Goal: Transaction & Acquisition: Purchase product/service

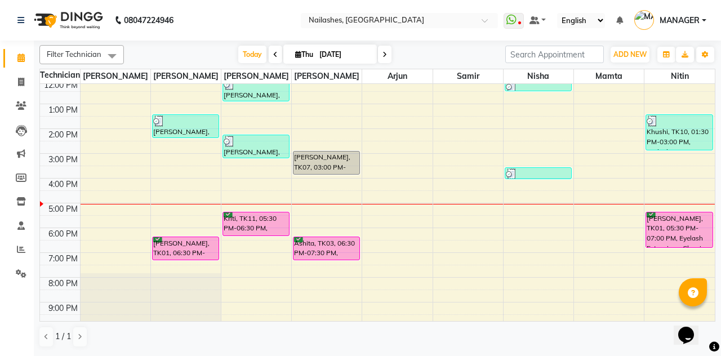
scroll to position [113, 0]
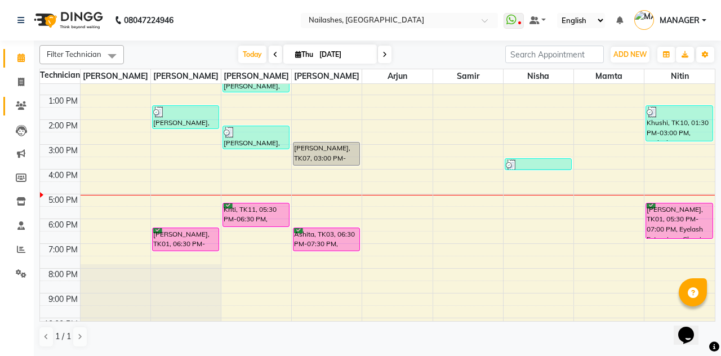
click at [21, 109] on icon at bounding box center [21, 105] width 11 height 8
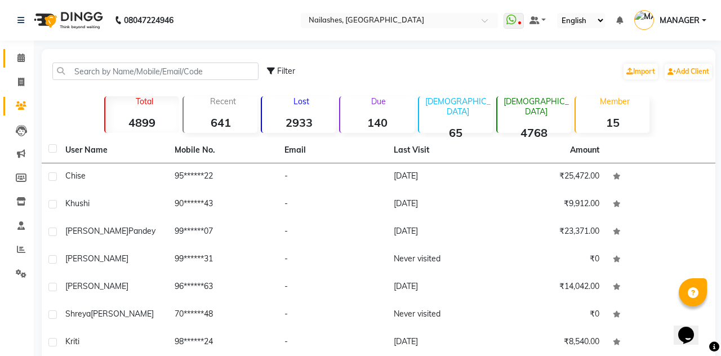
click at [21, 55] on icon at bounding box center [20, 57] width 7 height 8
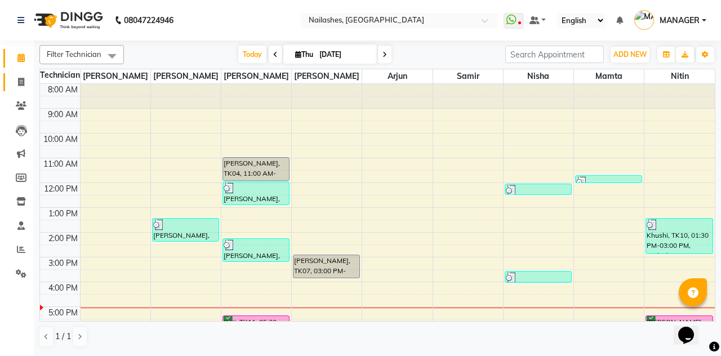
click at [15, 86] on span at bounding box center [21, 82] width 20 height 13
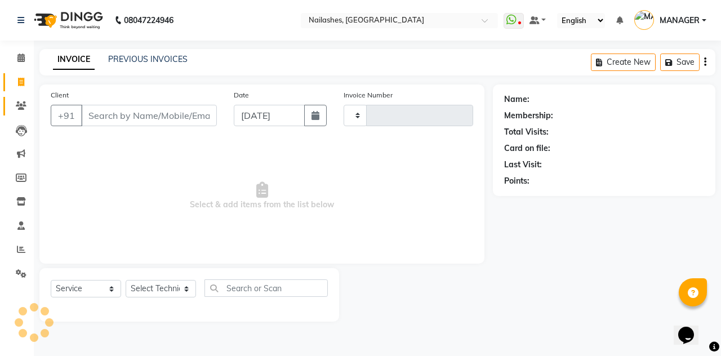
click at [25, 113] on link "Clients" at bounding box center [16, 106] width 27 height 19
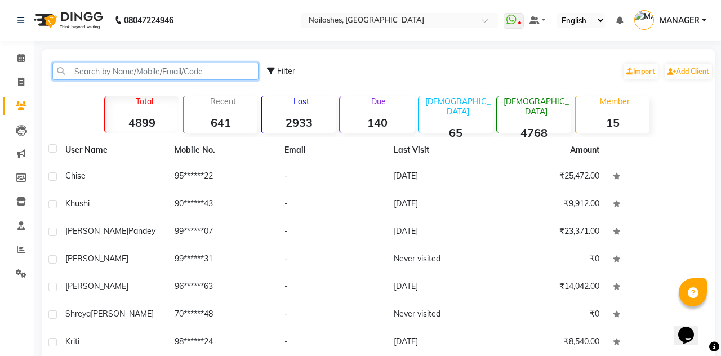
click at [75, 71] on input "text" at bounding box center [155, 71] width 206 height 17
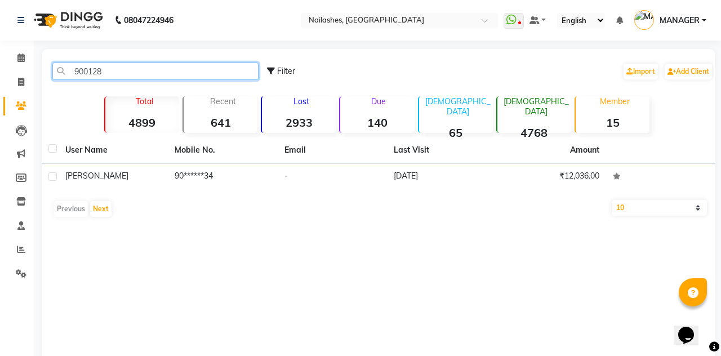
type input "900128"
click at [186, 173] on td "90******34" at bounding box center [222, 177] width 109 height 28
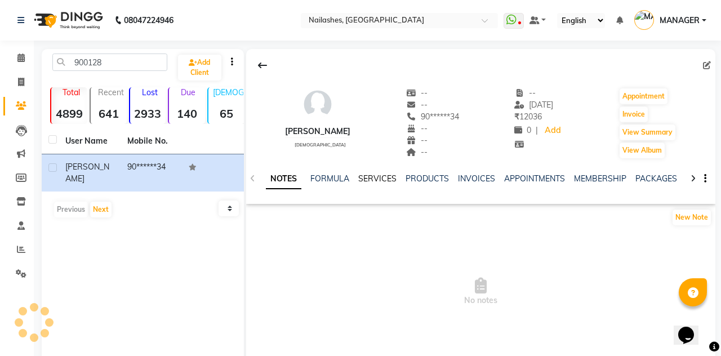
click at [372, 180] on link "SERVICES" at bounding box center [377, 178] width 38 height 10
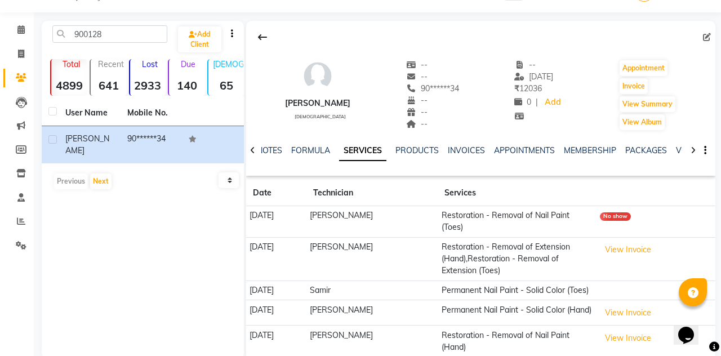
scroll to position [27, 0]
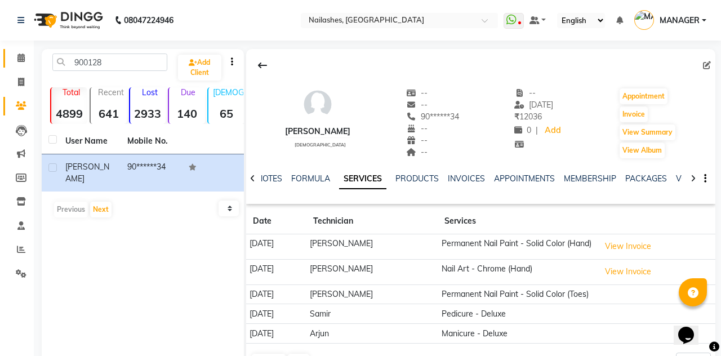
click at [20, 59] on icon at bounding box center [20, 57] width 7 height 8
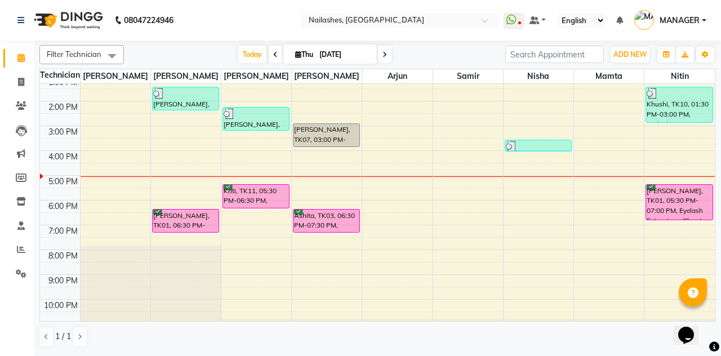
scroll to position [131, 0]
click at [631, 52] on span "ADD NEW" at bounding box center [629, 54] width 33 height 8
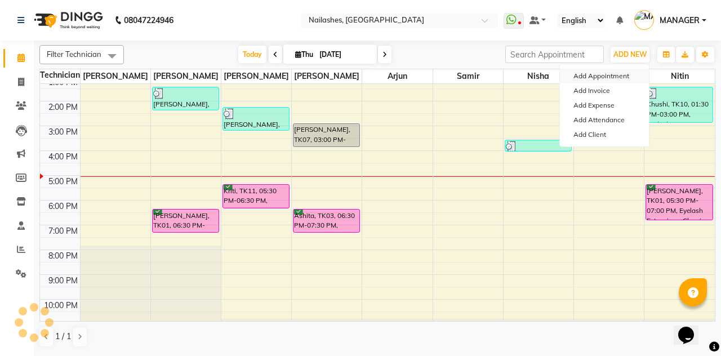
click at [592, 70] on button "Add Appointment" at bounding box center [604, 76] width 89 height 15
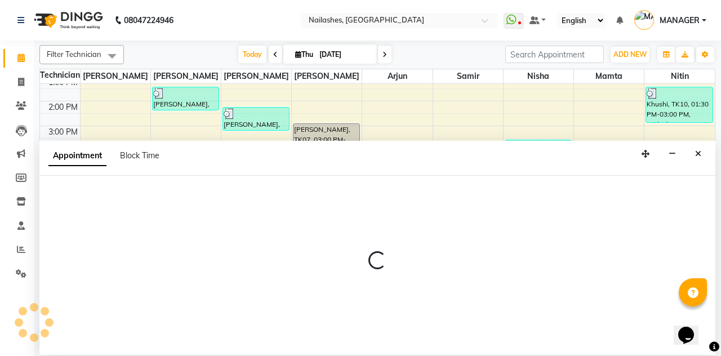
select select "540"
select select "tentative"
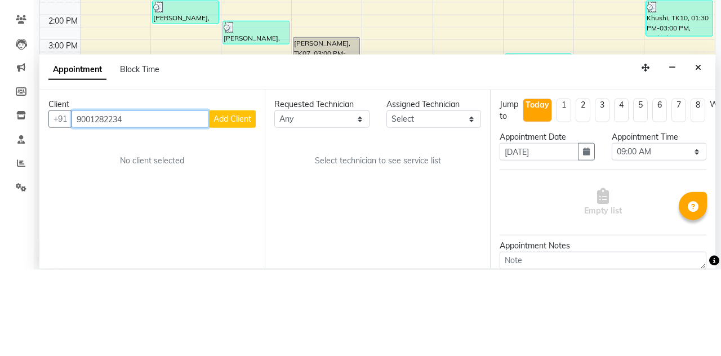
type input "9001282234"
click at [222, 200] on span "Add Client" at bounding box center [232, 205] width 38 height 10
select select
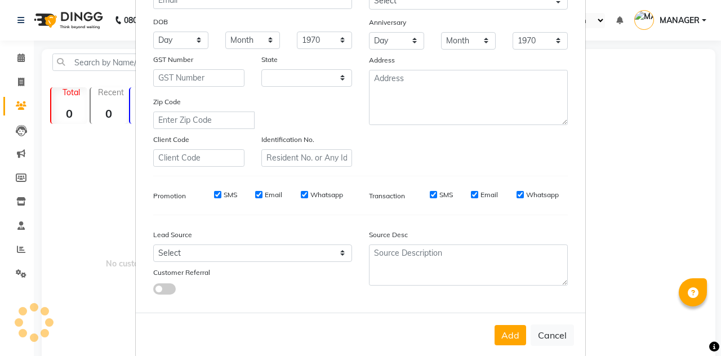
scroll to position [158, 0]
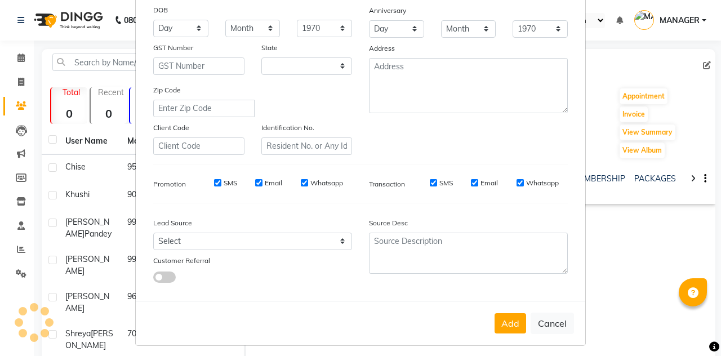
click at [555, 315] on button "Cancel" at bounding box center [551, 323] width 43 height 21
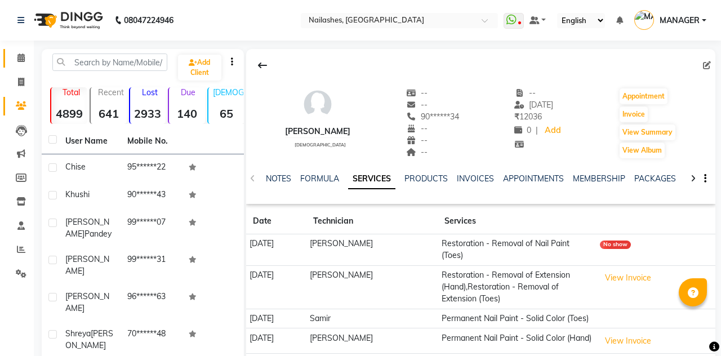
click at [17, 55] on icon at bounding box center [20, 57] width 7 height 8
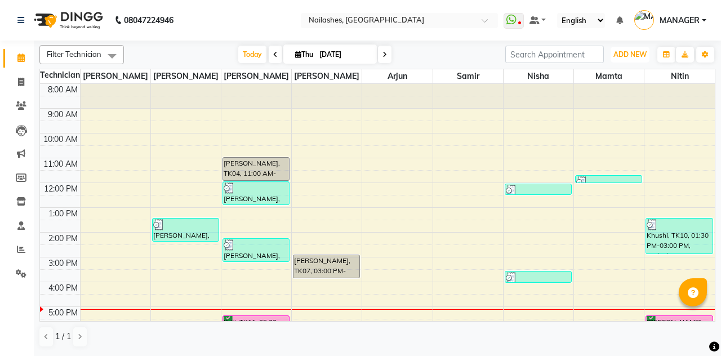
click at [639, 52] on span "ADD NEW" at bounding box center [629, 54] width 33 height 8
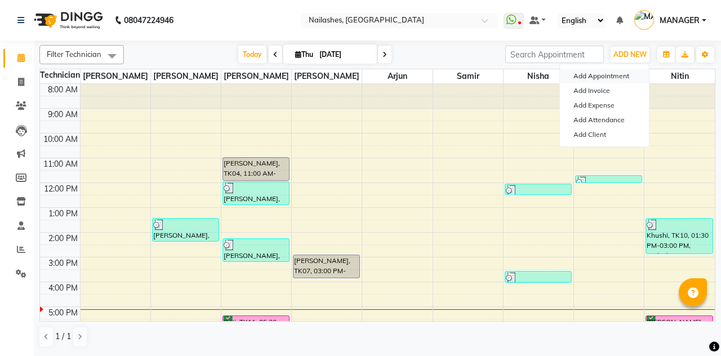
click at [630, 71] on button "Add Appointment" at bounding box center [604, 76] width 89 height 15
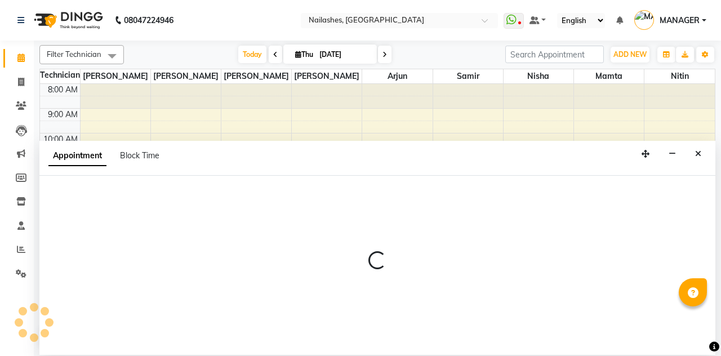
select select "540"
select select "tentative"
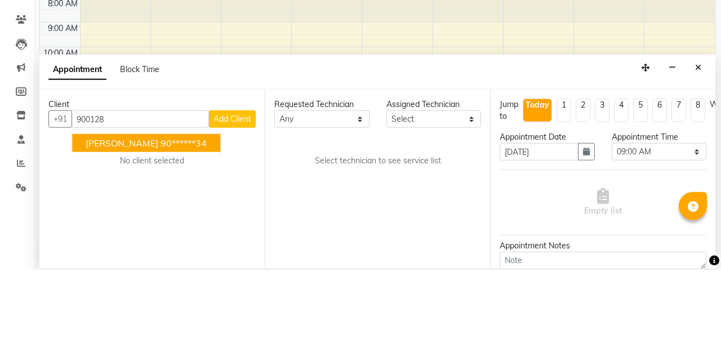
click at [160, 224] on ngb-highlight "90******34" at bounding box center [183, 229] width 46 height 11
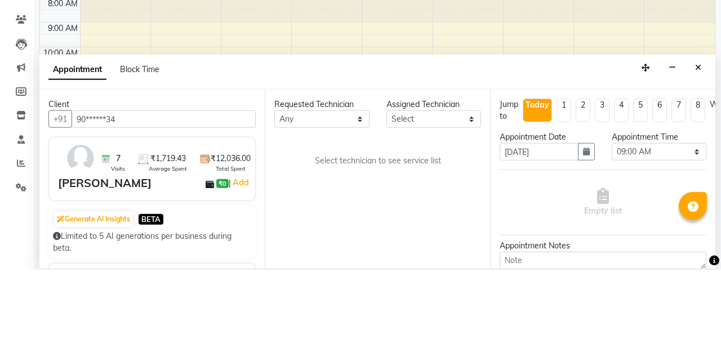
type input "90******34"
click at [454, 197] on select "Select [PERSON_NAME] [PERSON_NAME] Arjun Mamta Nisha Nitin [PERSON_NAME] [PERSO…" at bounding box center [433, 205] width 95 height 17
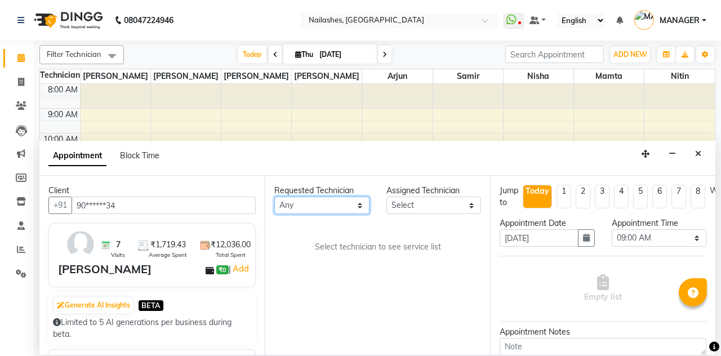
click at [316, 197] on select "Any [PERSON_NAME] [PERSON_NAME] Arjun Mamta Nisha Nitin [PERSON_NAME] [PERSON_N…" at bounding box center [321, 205] width 95 height 17
select select "38034"
click at [274, 197] on select "Any [PERSON_NAME] [PERSON_NAME] Arjun Mamta Nisha Nitin [PERSON_NAME] [PERSON_N…" at bounding box center [321, 205] width 95 height 17
select select "38034"
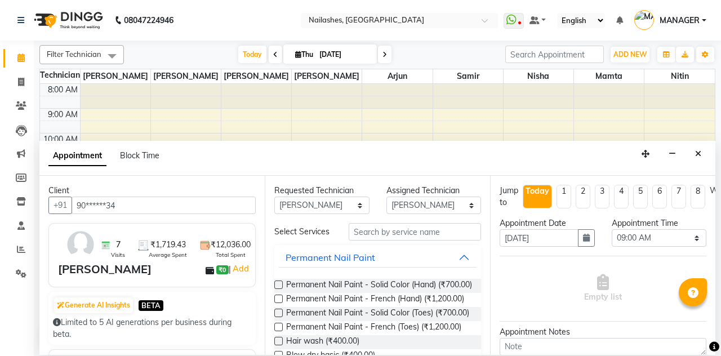
click at [274, 280] on label at bounding box center [278, 284] width 8 height 8
click at [274, 282] on input "checkbox" at bounding box center [277, 285] width 7 height 7
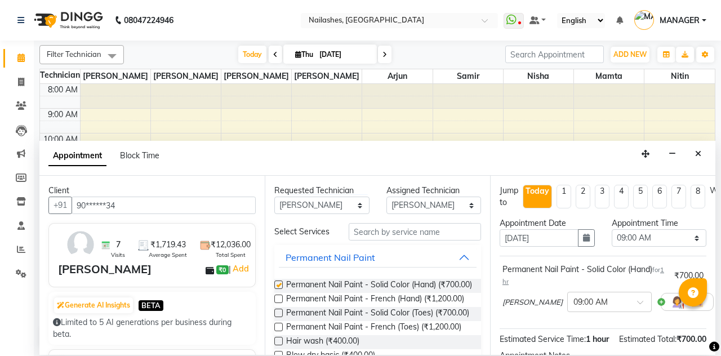
checkbox input "false"
click at [682, 229] on select "Select 09:00 AM 09:15 AM 09:30 AM 09:45 AM 10:00 AM 10:15 AM 10:30 AM 10:45 AM …" at bounding box center [658, 237] width 95 height 17
select select "1080"
click at [611, 229] on select "Select 09:00 AM 09:15 AM 09:30 AM 09:45 AM 10:00 AM 10:15 AM 10:30 AM 10:45 AM …" at bounding box center [658, 237] width 95 height 17
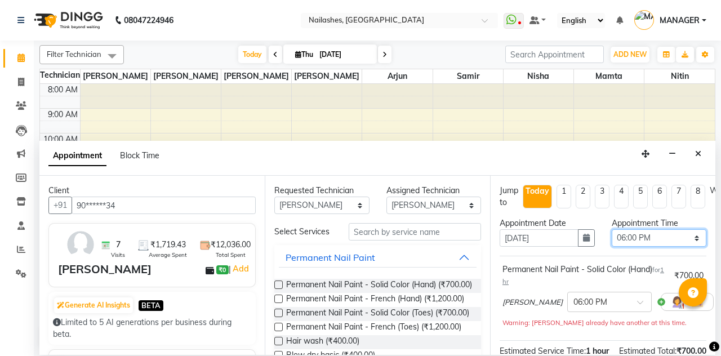
scroll to position [109, 0]
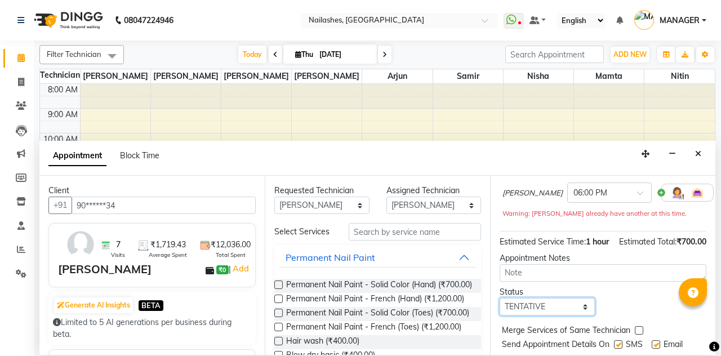
click at [575, 298] on select "Select TENTATIVE CONFIRM CHECK-IN UPCOMING" at bounding box center [546, 306] width 95 height 17
select select "confirm booking"
click at [499, 298] on select "Select TENTATIVE CONFIRM CHECK-IN UPCOMING" at bounding box center [546, 306] width 95 height 17
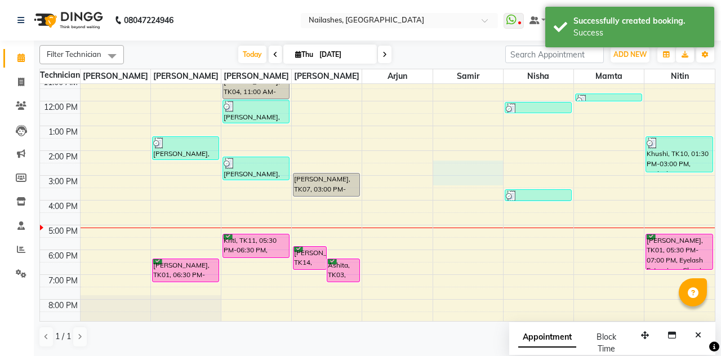
select select "19576"
select select "tentative"
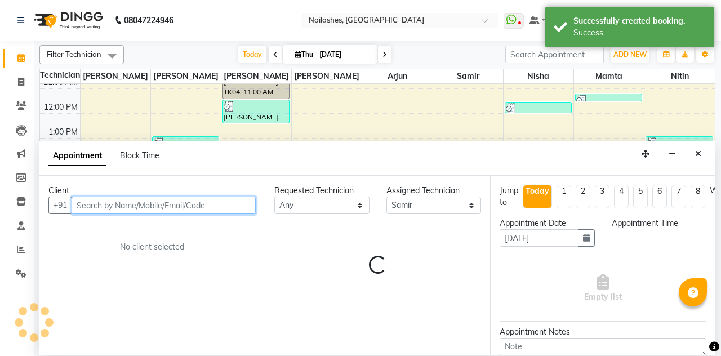
select select "870"
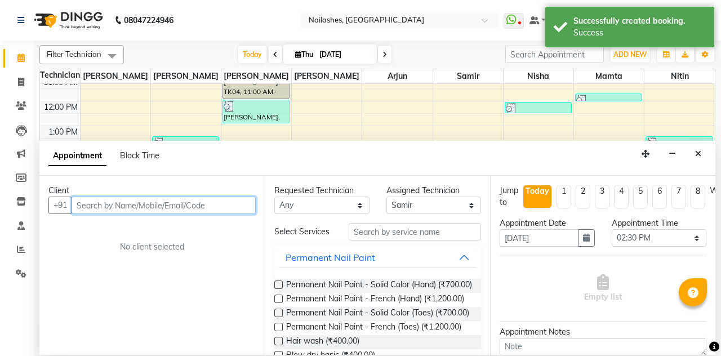
scroll to position [77, 0]
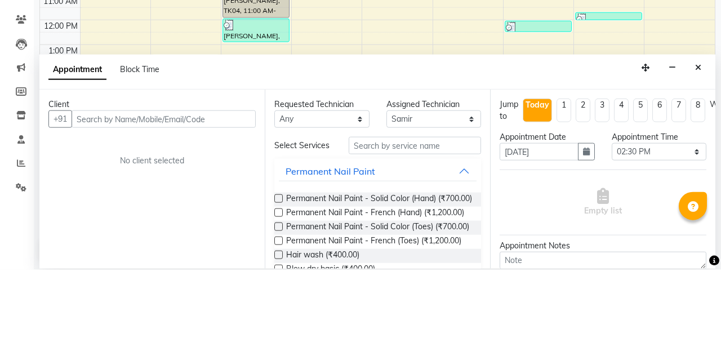
click at [705, 145] on button "Close" at bounding box center [698, 153] width 16 height 17
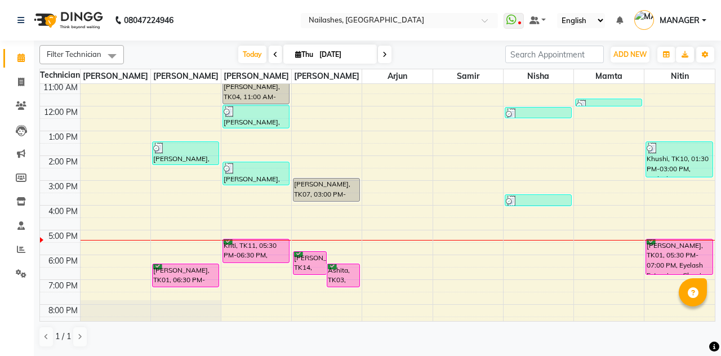
click at [256, 256] on div "Kriti, TK11, 05:30 PM-06:30 PM, Permanent Nail Paint - Solid Color (Hand)" at bounding box center [256, 250] width 66 height 23
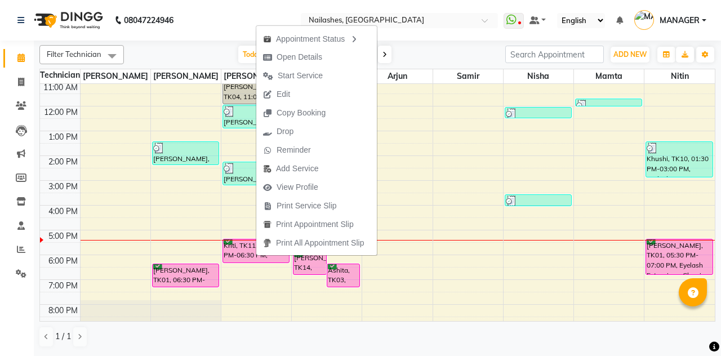
click at [260, 250] on span "Print All Appointment Slip" at bounding box center [313, 243] width 114 height 19
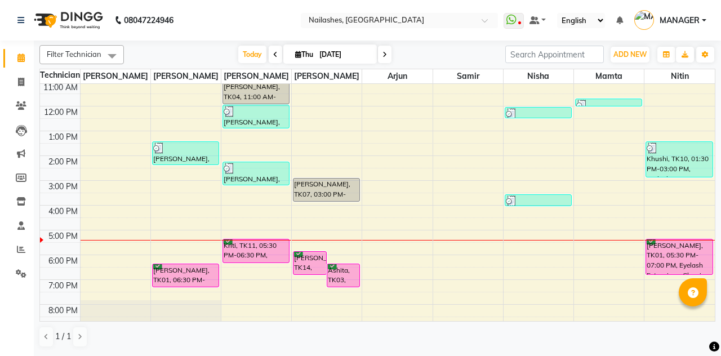
click at [263, 247] on div "Kriti, TK11, 05:30 PM-06:30 PM, Permanent Nail Paint - Solid Color (Hand)" at bounding box center [256, 250] width 66 height 23
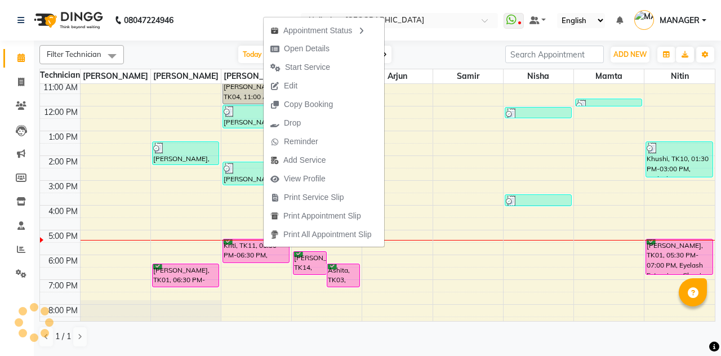
click at [327, 179] on span "View Profile" at bounding box center [298, 178] width 69 height 19
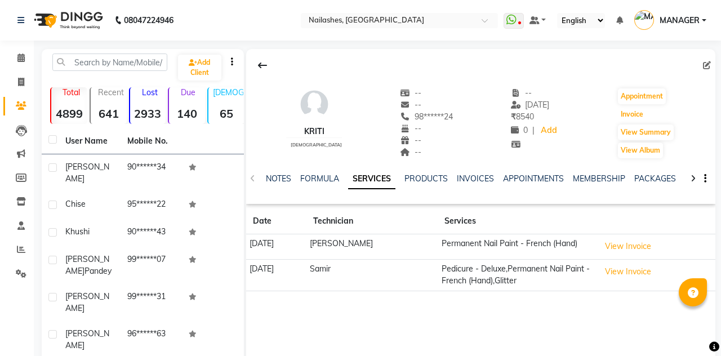
click at [641, 113] on button "Invoice" at bounding box center [632, 114] width 28 height 16
select select "service"
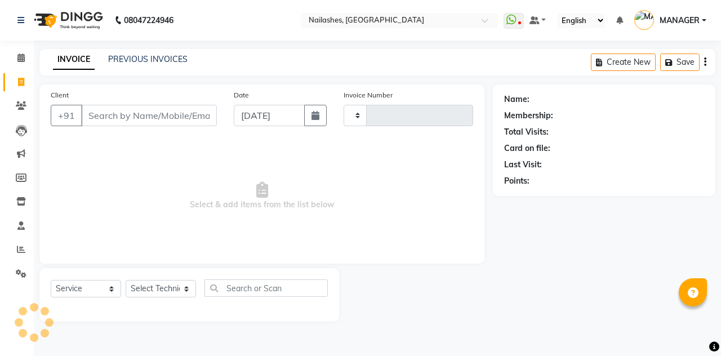
type input "2303"
select select "3926"
type input "98******24"
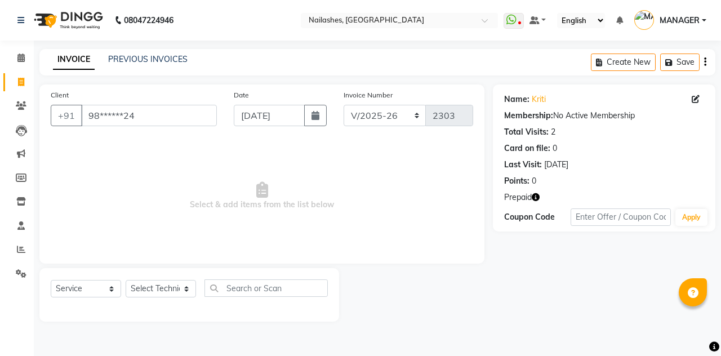
click at [537, 195] on icon "button" at bounding box center [536, 197] width 8 height 8
click at [537, 196] on icon "button" at bounding box center [536, 197] width 8 height 8
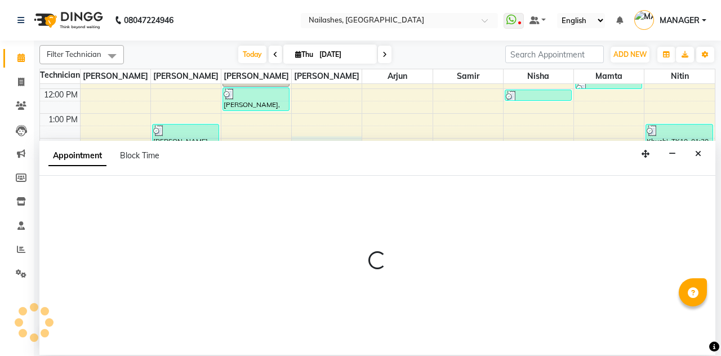
scroll to position [99, 0]
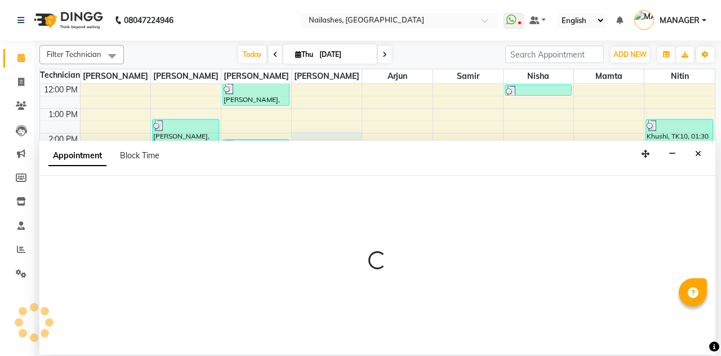
click at [268, 229] on div at bounding box center [377, 265] width 676 height 178
select select "38034"
select select "tentative"
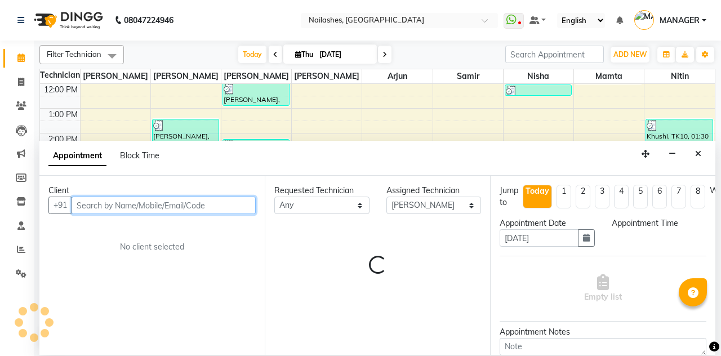
select select "840"
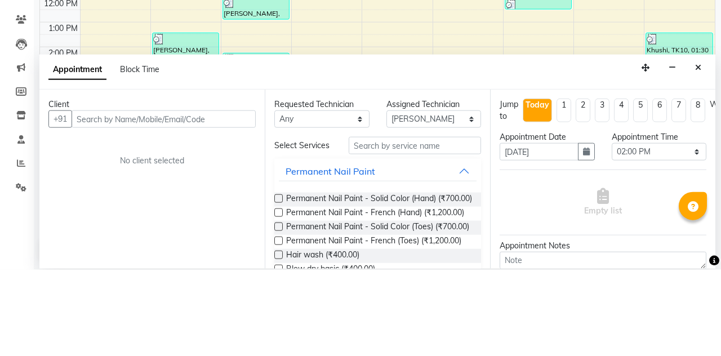
click at [703, 145] on button "Close" at bounding box center [698, 153] width 16 height 17
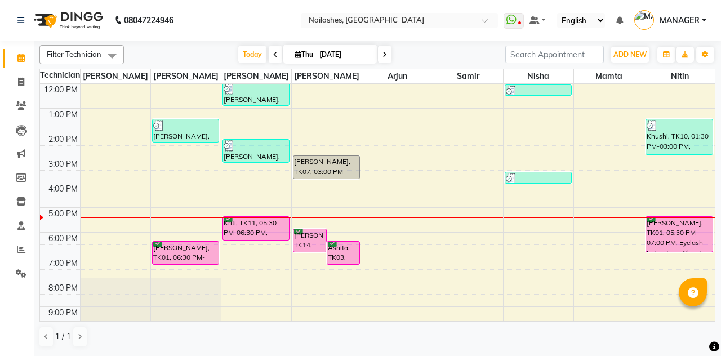
click at [271, 221] on div "Kriti, TK11, 05:30 PM-06:30 PM, Permanent Nail Paint - Solid Color (Hand)" at bounding box center [256, 228] width 66 height 23
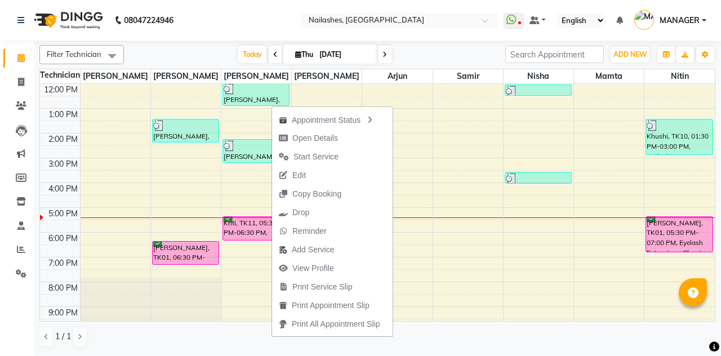
click at [329, 216] on button "Drop" at bounding box center [332, 212] width 120 height 19
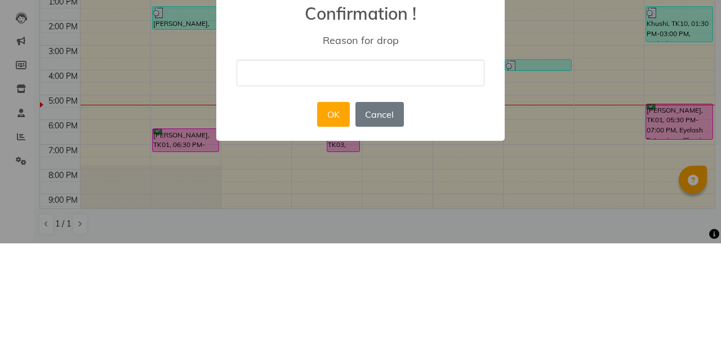
type input "She is not well !!"
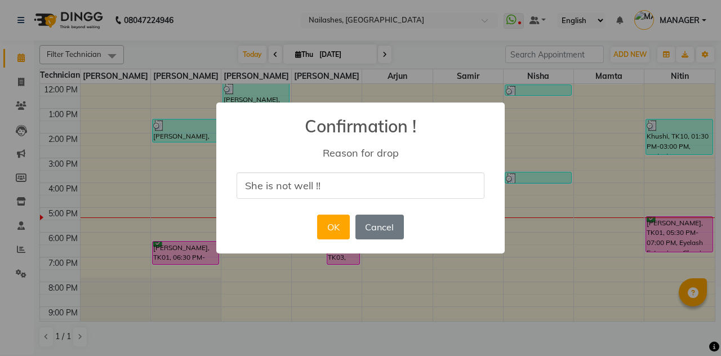
click at [331, 227] on button "OK" at bounding box center [333, 227] width 32 height 25
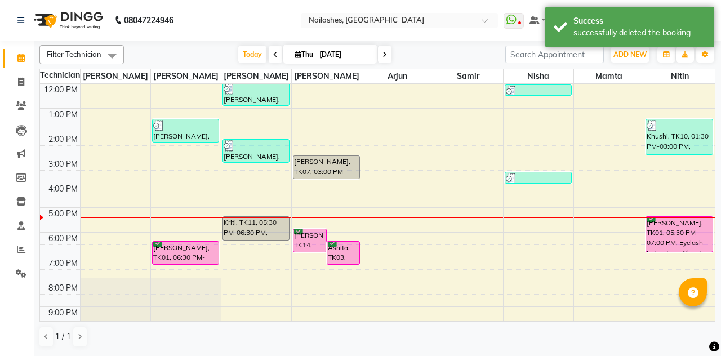
click at [349, 258] on div "Ashita, TK03, 06:30 PM-07:30 PM, Permanent Nail Paint - Solid Color (Hand)" at bounding box center [343, 253] width 33 height 23
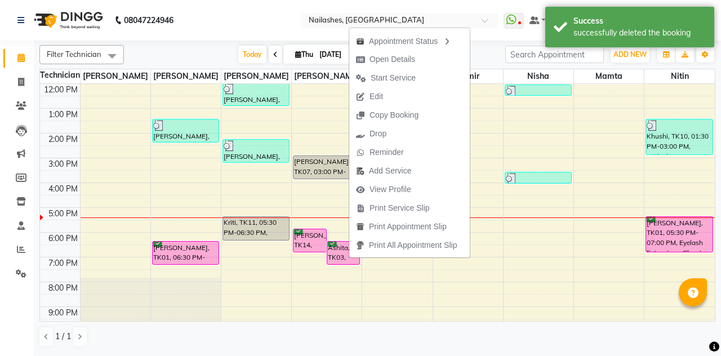
click at [389, 97] on span "Edit" at bounding box center [369, 96] width 41 height 19
select select "tentative"
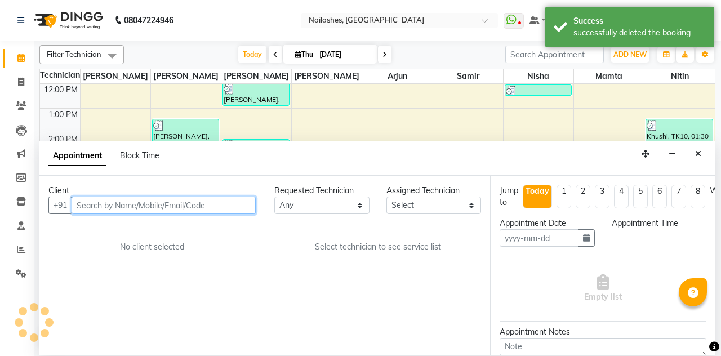
type input "[DATE]"
select select "confirm booking"
select select "1110"
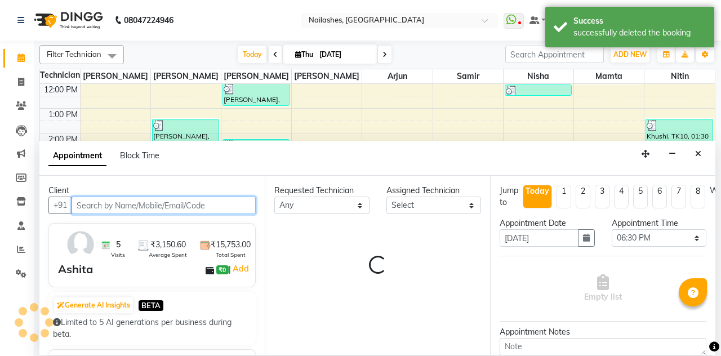
select select "38034"
select select "1617"
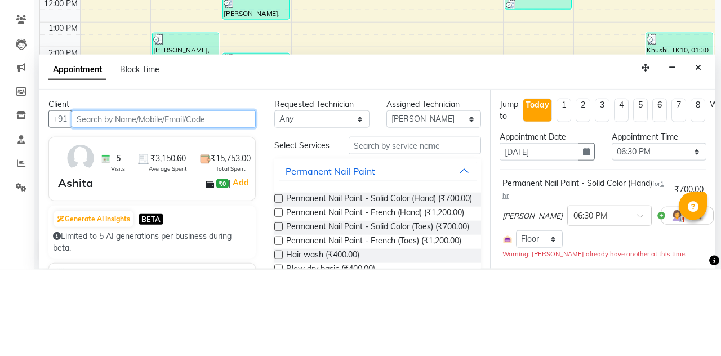
scroll to position [153, 0]
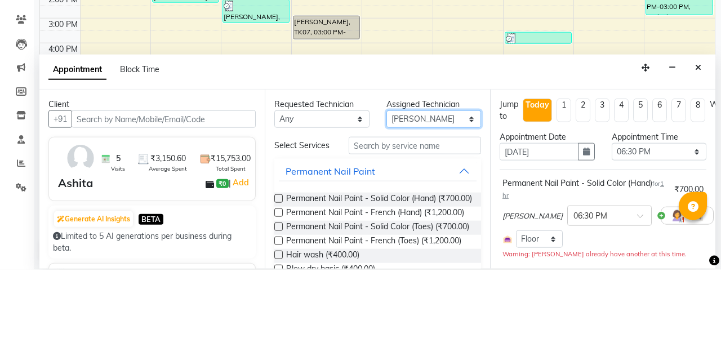
click at [472, 197] on select "Select [PERSON_NAME] [PERSON_NAME] Arjun Mamta Nisha Nitin [PERSON_NAME] [PERSO…" at bounding box center [433, 205] width 95 height 17
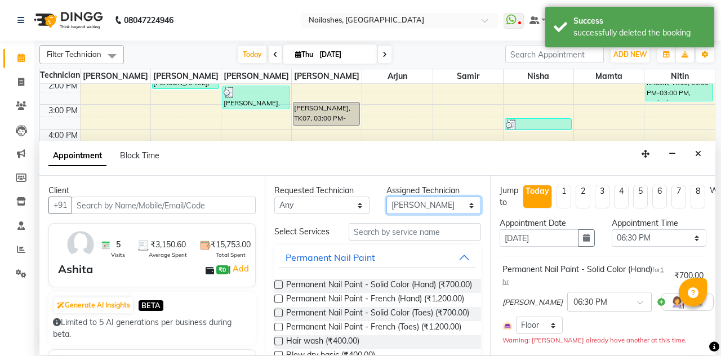
select select "19580"
click at [386, 197] on select "Select [PERSON_NAME] [PERSON_NAME] Arjun Mamta Nisha Nitin [PERSON_NAME] [PERSO…" at bounding box center [433, 205] width 95 height 17
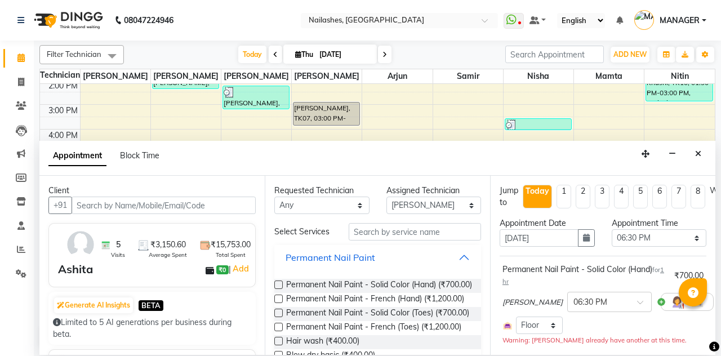
click at [466, 247] on button "Permanent Nail Paint" at bounding box center [378, 257] width 198 height 20
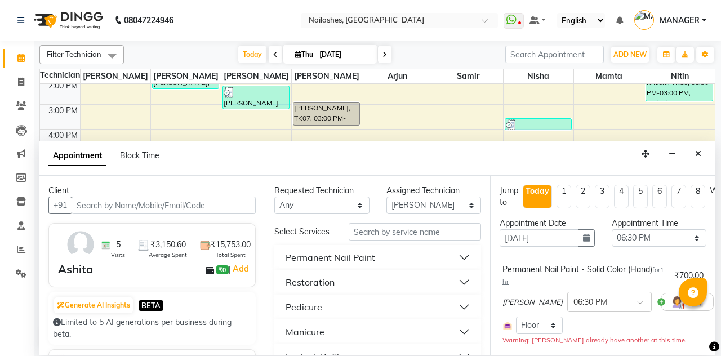
click at [581, 229] on button "button" at bounding box center [586, 237] width 17 height 17
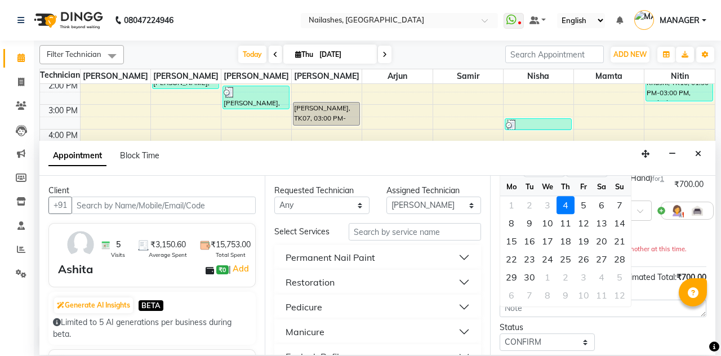
scroll to position [91, 0]
click at [608, 197] on div "6" at bounding box center [601, 206] width 18 height 18
type input "[DATE]"
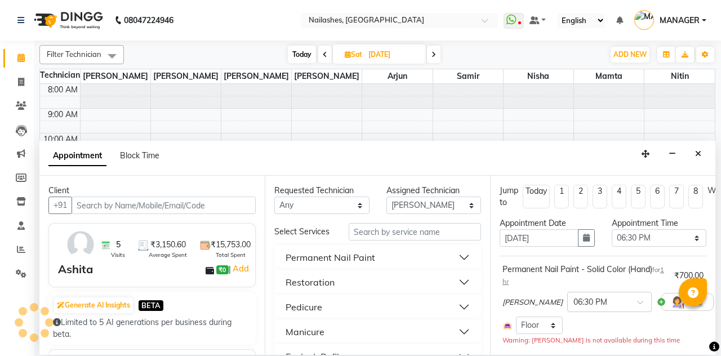
scroll to position [153, 0]
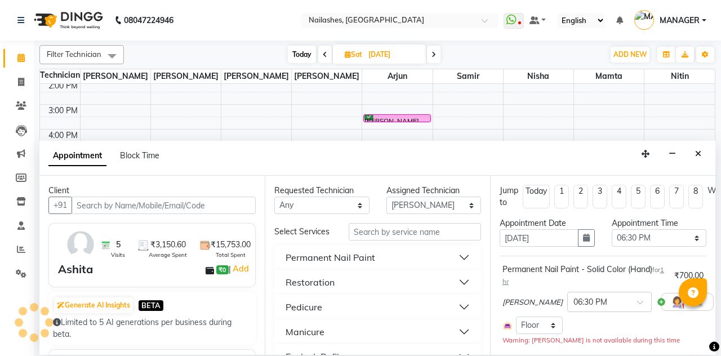
click at [580, 295] on input "text" at bounding box center [598, 301] width 50 height 12
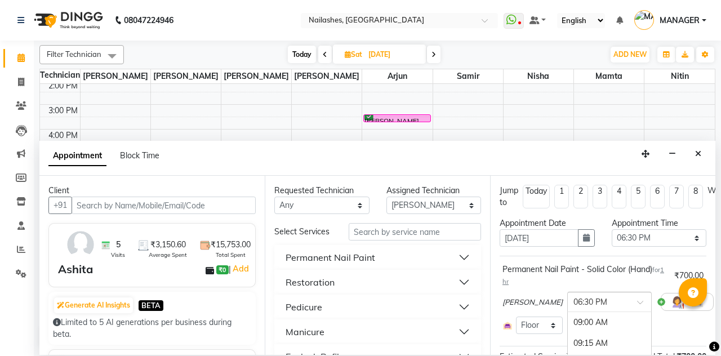
scroll to position [792, 0]
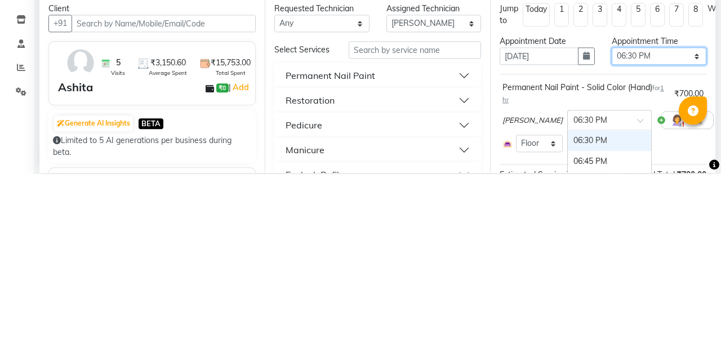
click at [686, 229] on select "Select 09:00 AM 09:15 AM 09:30 AM 09:45 AM 10:00 AM 10:15 AM 10:30 AM 10:45 AM …" at bounding box center [658, 237] width 95 height 17
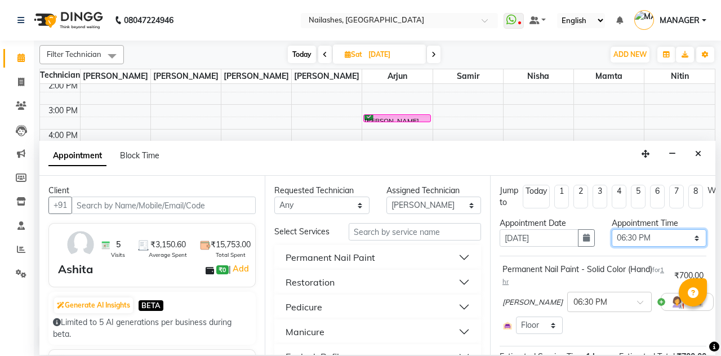
select select "630"
click at [611, 229] on select "Select 09:00 AM 09:15 AM 09:30 AM 09:45 AM 10:00 AM 10:15 AM 10:30 AM 10:45 AM …" at bounding box center [658, 237] width 95 height 17
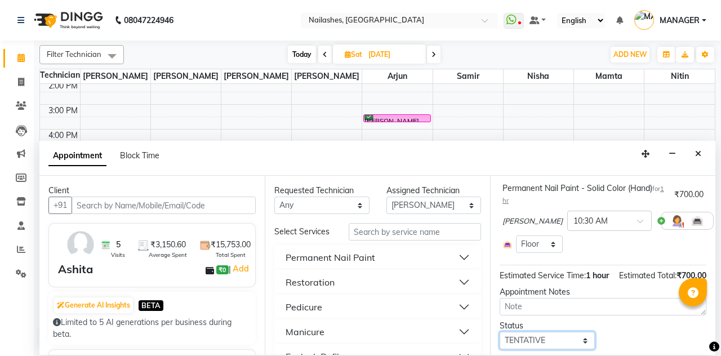
click at [577, 332] on select "Select TENTATIVE CONFIRM UPCOMING" at bounding box center [546, 340] width 95 height 17
select select "confirm booking"
click at [499, 332] on select "Select TENTATIVE CONFIRM UPCOMING" at bounding box center [546, 340] width 95 height 17
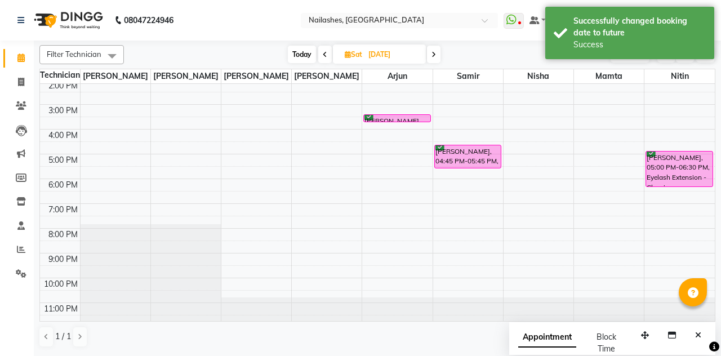
scroll to position [0, 0]
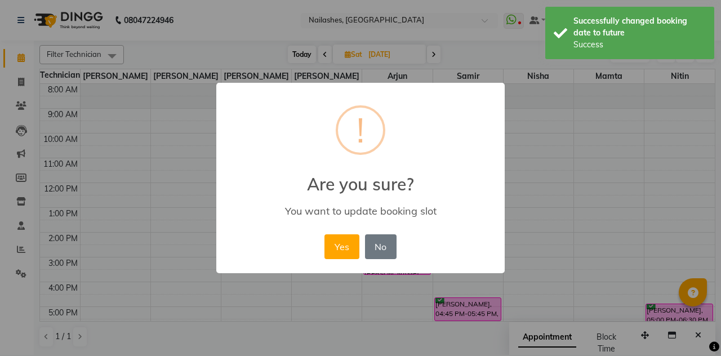
click at [345, 244] on button "Yes" at bounding box center [341, 246] width 34 height 25
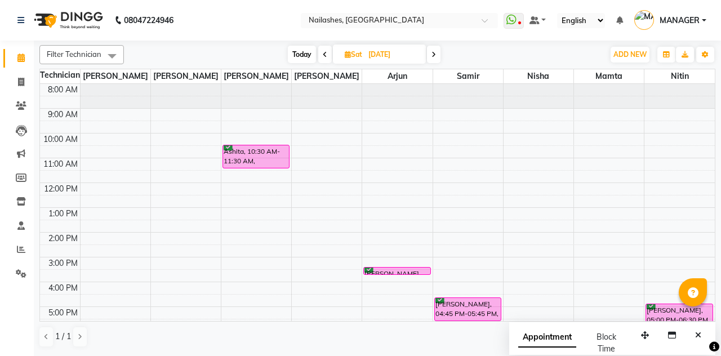
click at [14, 55] on span at bounding box center [21, 58] width 20 height 13
click at [288, 61] on span "Today" at bounding box center [302, 54] width 28 height 17
type input "[DATE]"
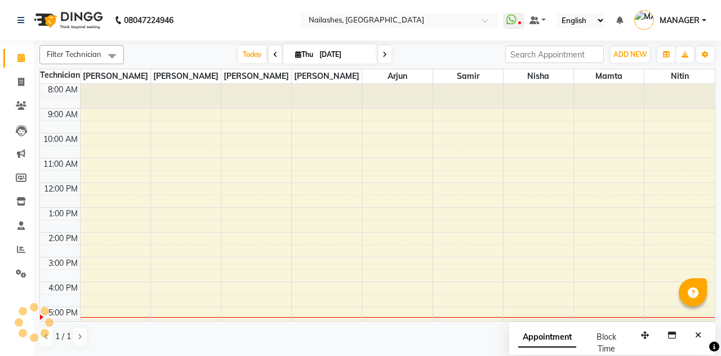
scroll to position [153, 0]
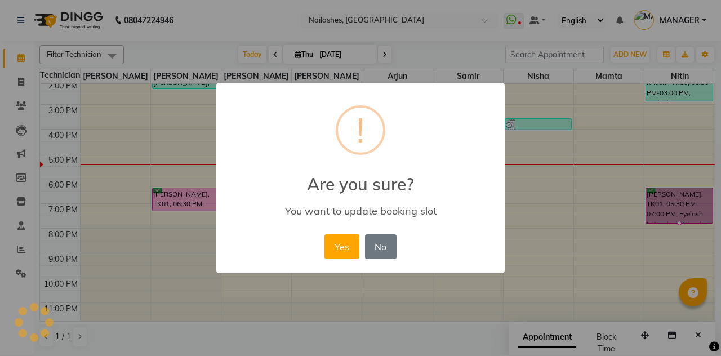
click at [354, 239] on button "Yes" at bounding box center [341, 246] width 34 height 25
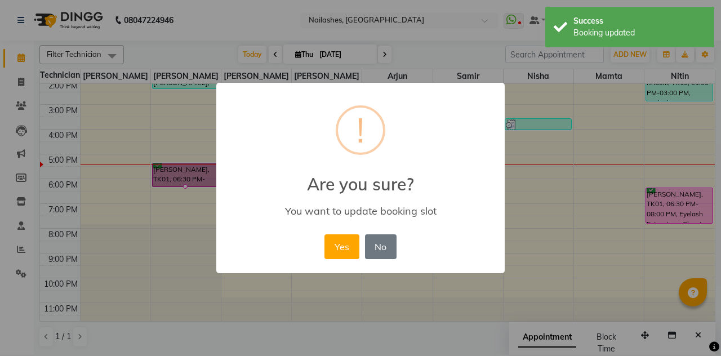
click at [347, 244] on button "Yes" at bounding box center [341, 246] width 34 height 25
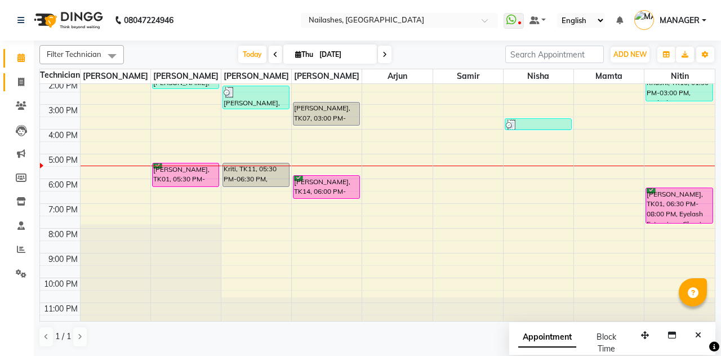
click at [5, 80] on link "Invoice" at bounding box center [16, 82] width 27 height 19
select select "service"
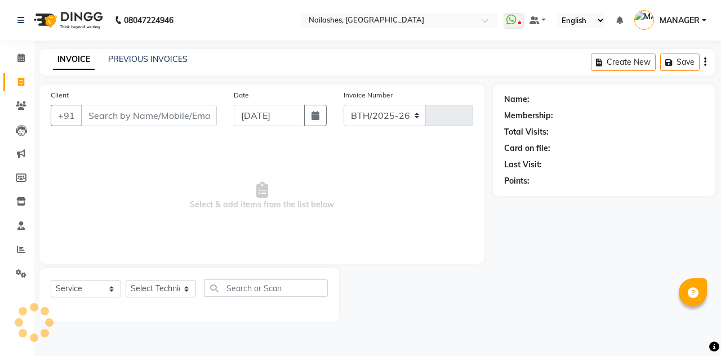
select select "3926"
type input "2303"
click at [18, 67] on link "Calendar" at bounding box center [16, 58] width 27 height 19
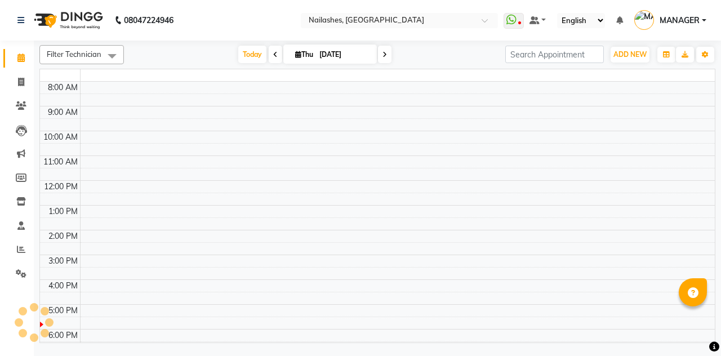
click at [21, 56] on icon at bounding box center [20, 57] width 7 height 8
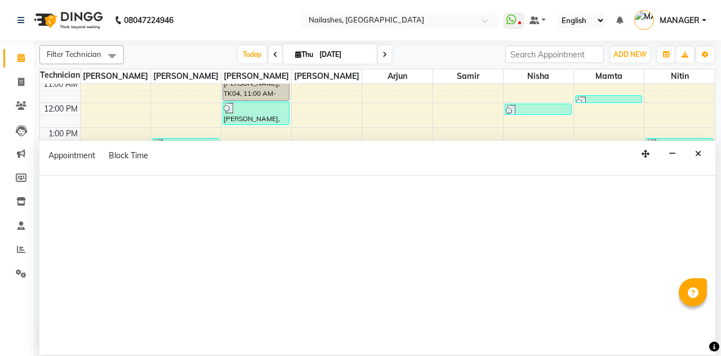
scroll to position [81, 0]
select select "78821"
select select "tentative"
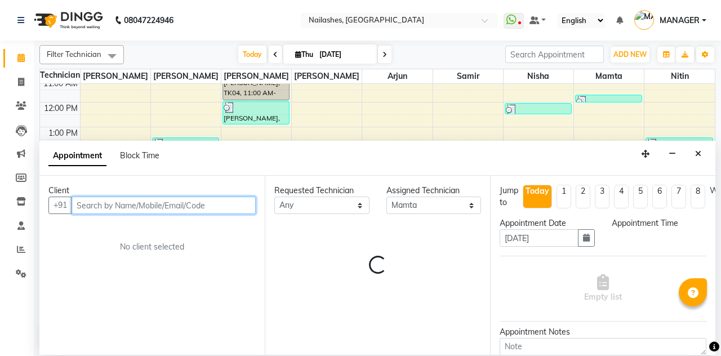
select select "1110"
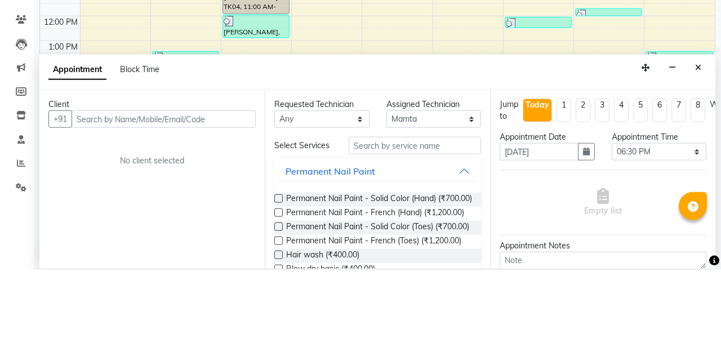
click at [695, 150] on icon "Close" at bounding box center [698, 154] width 6 height 8
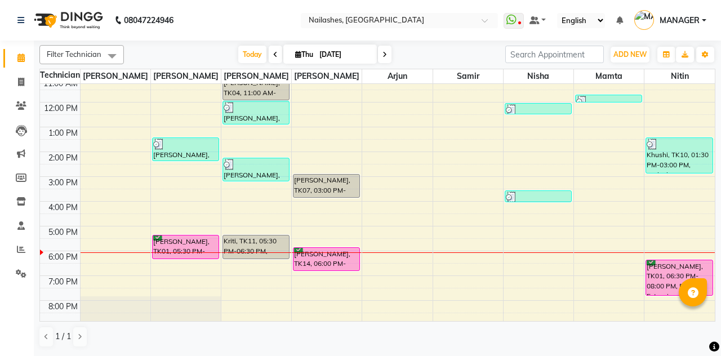
click at [196, 239] on div "[PERSON_NAME], TK01, 05:30 PM-06:30 PM, Nail Extension - Acrylic (Hand)" at bounding box center [186, 246] width 66 height 23
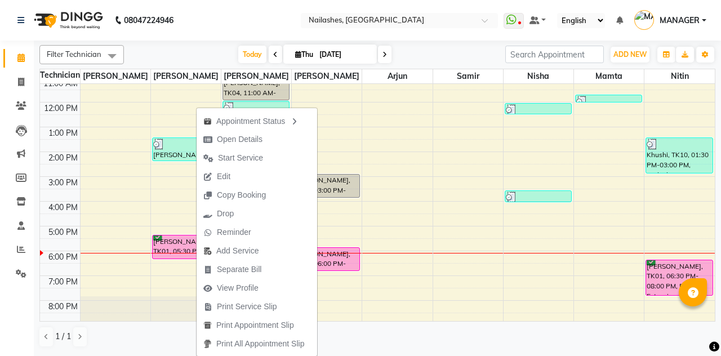
click at [279, 136] on button "Open Details" at bounding box center [257, 139] width 120 height 19
select select "6"
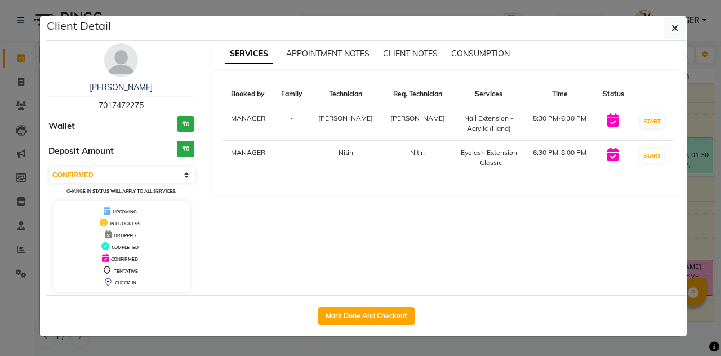
click at [672, 32] on icon "button" at bounding box center [674, 28] width 7 height 9
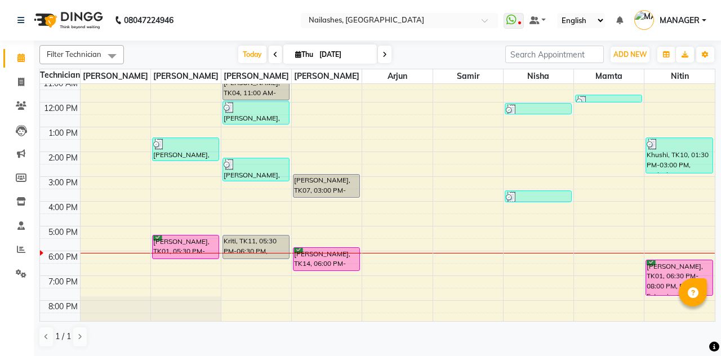
click at [662, 271] on div "[PERSON_NAME], TK01, 06:30 PM-08:00 PM, Eyelash Extension - Classic" at bounding box center [679, 277] width 66 height 35
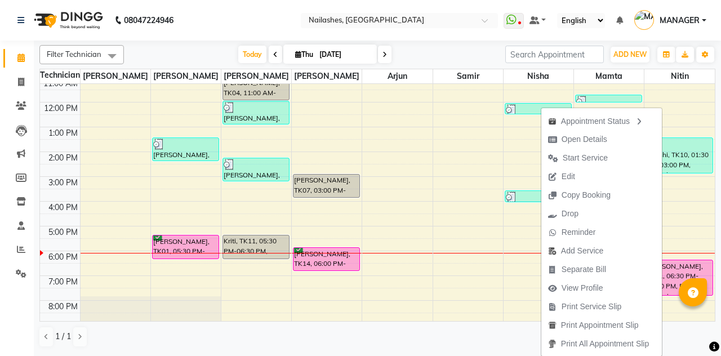
click at [588, 176] on button "Edit" at bounding box center [601, 176] width 120 height 19
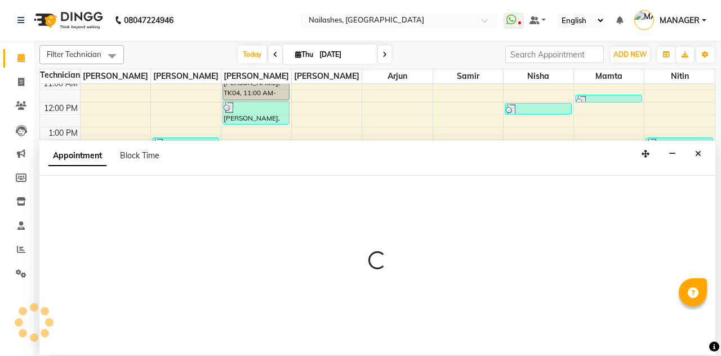
select select "tentative"
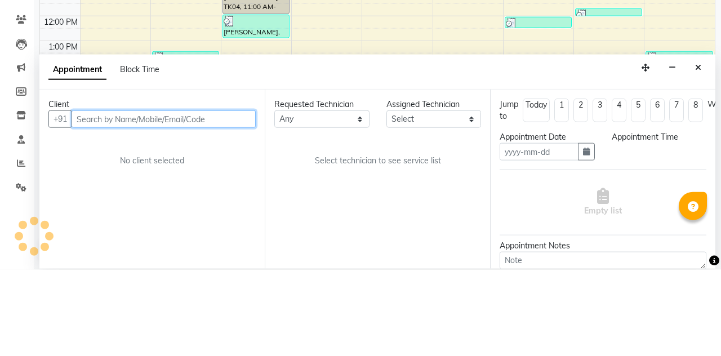
type input "[DATE]"
select select "confirm booking"
select select "90278"
select select "1050"
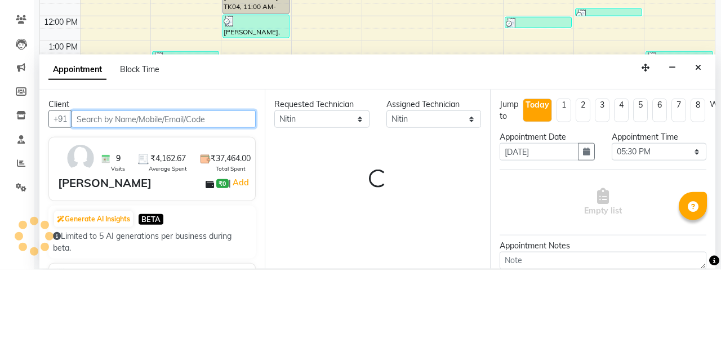
scroll to position [0, 0]
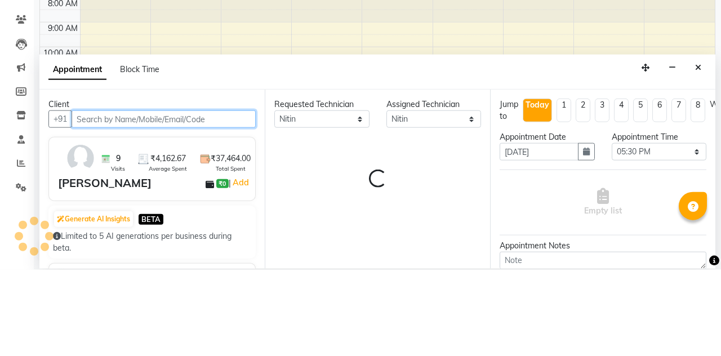
select select "1617"
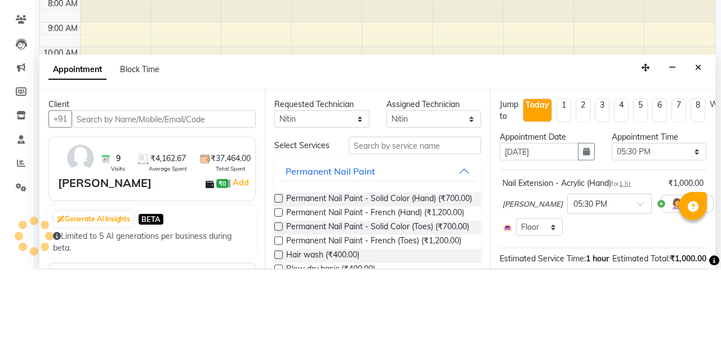
click at [583, 234] on icon "button" at bounding box center [586, 238] width 7 height 8
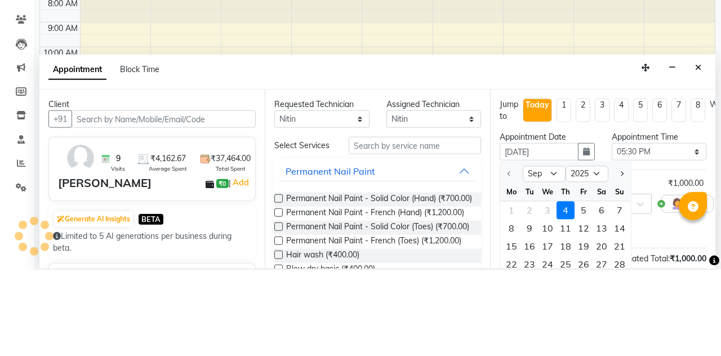
select select "1617"
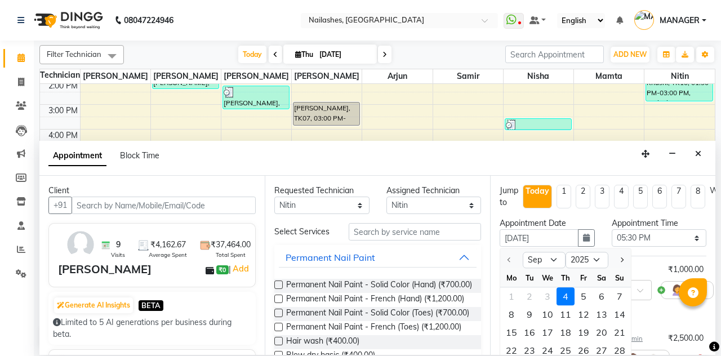
click at [582, 288] on div "5" at bounding box center [583, 297] width 18 height 18
type input "[DATE]"
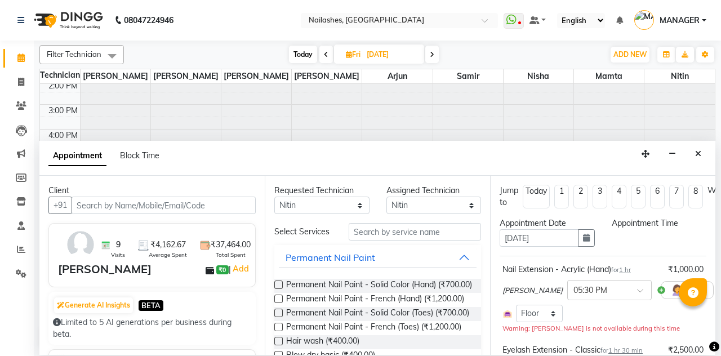
scroll to position [153, 0]
select select "1050"
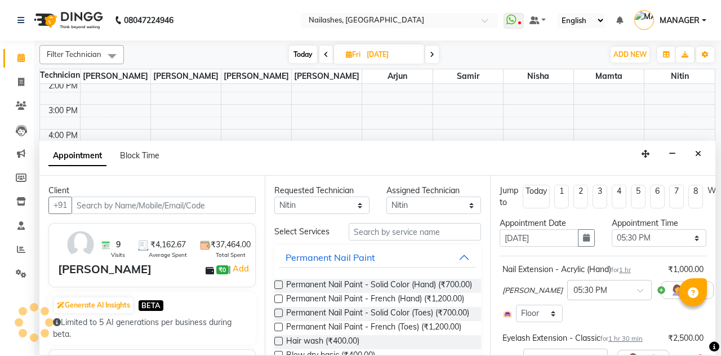
scroll to position [149, 0]
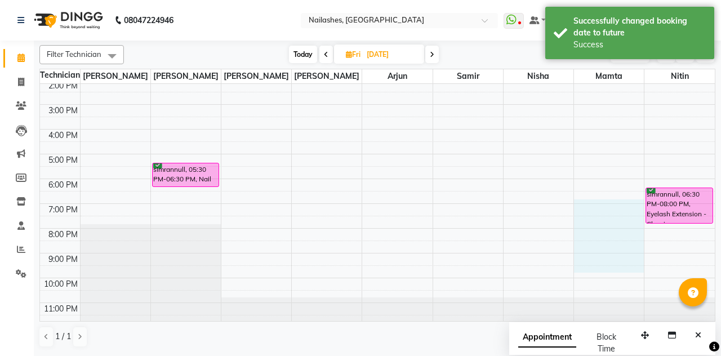
select select "78821"
select select "tentative"
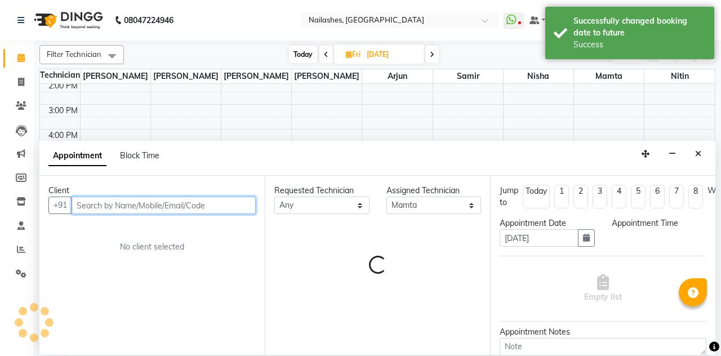
select select "1140"
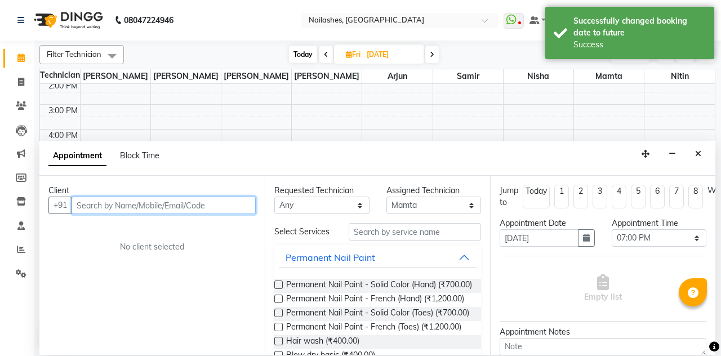
scroll to position [0, 0]
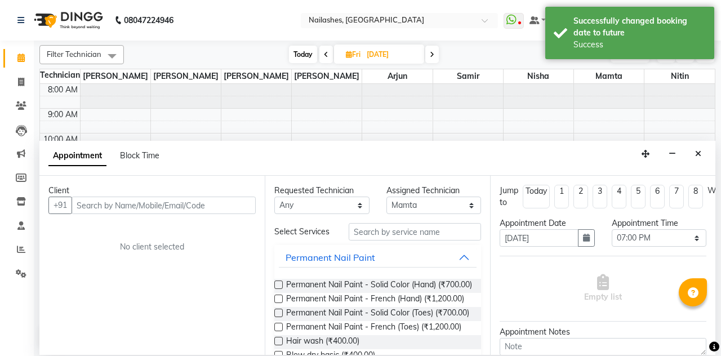
click at [699, 185] on li "8" at bounding box center [695, 197] width 15 height 24
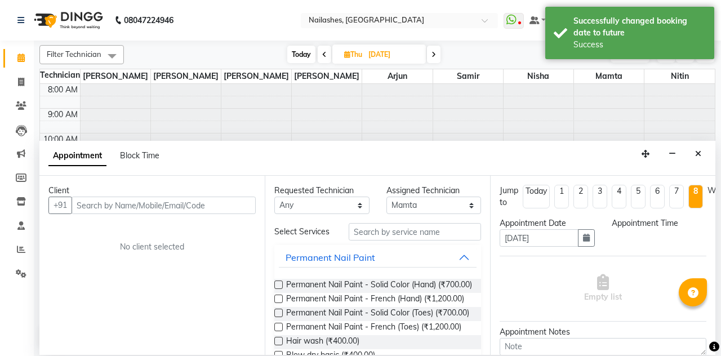
type input "[DATE]"
select select "1140"
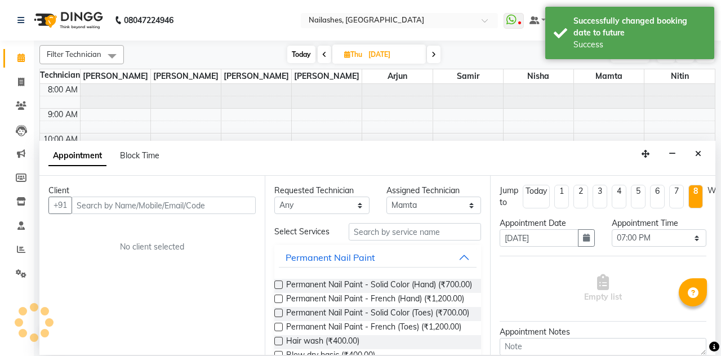
scroll to position [153, 0]
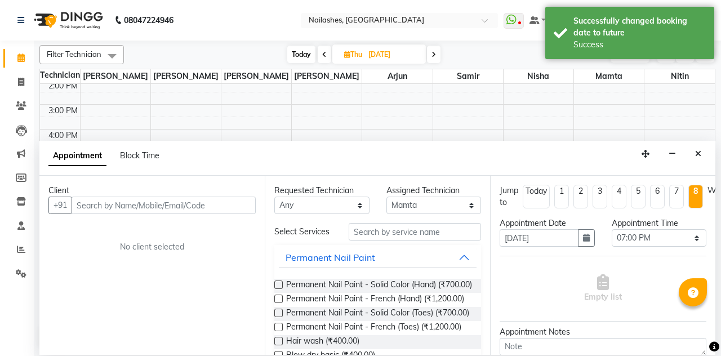
click at [702, 145] on button "Close" at bounding box center [698, 153] width 16 height 17
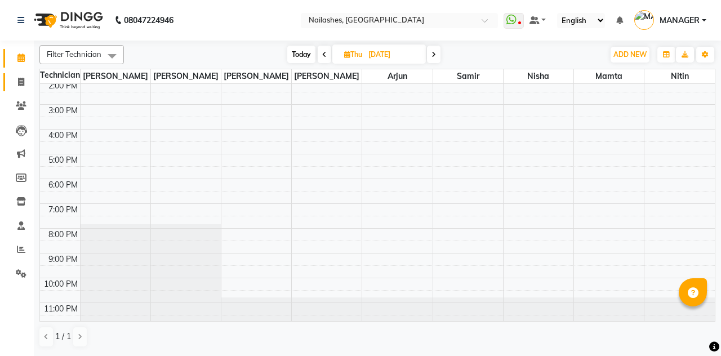
click at [18, 85] on icon at bounding box center [21, 82] width 6 height 8
select select "service"
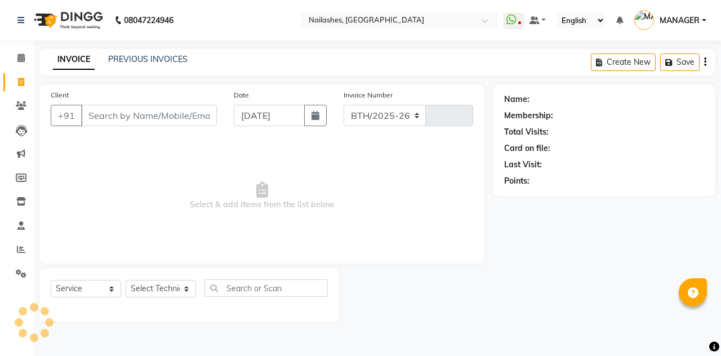
select select "3926"
type input "2303"
click at [17, 55] on icon at bounding box center [20, 57] width 7 height 8
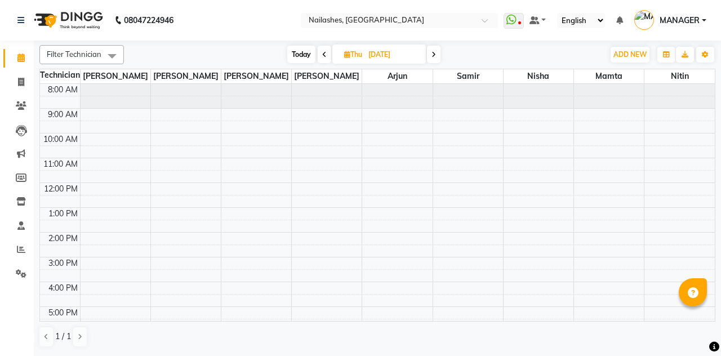
click at [302, 48] on span "Today" at bounding box center [301, 54] width 28 height 17
type input "[DATE]"
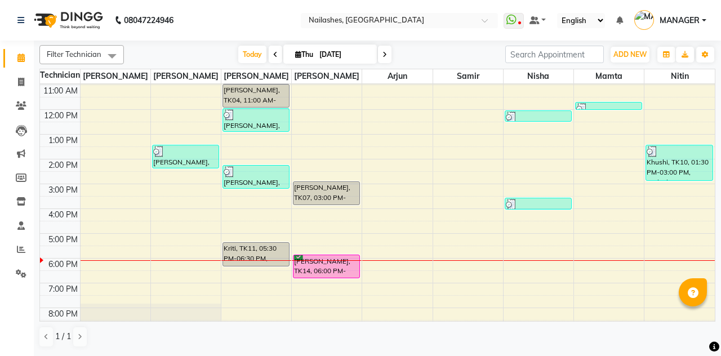
scroll to position [73, 0]
click at [328, 267] on div "[PERSON_NAME], TK14, 06:00 PM-07:00 PM, Permanent Nail Paint - Solid Color (Han…" at bounding box center [326, 267] width 66 height 23
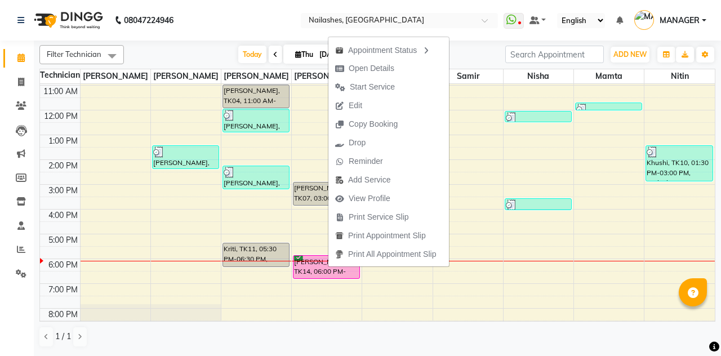
click at [401, 87] on button "Start Service" at bounding box center [388, 87] width 120 height 19
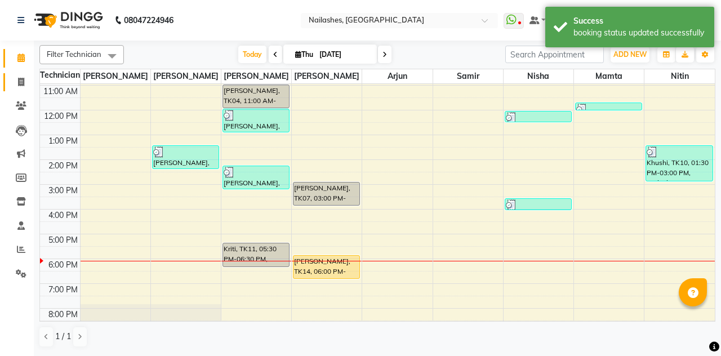
click at [16, 84] on span at bounding box center [21, 82] width 20 height 13
select select "service"
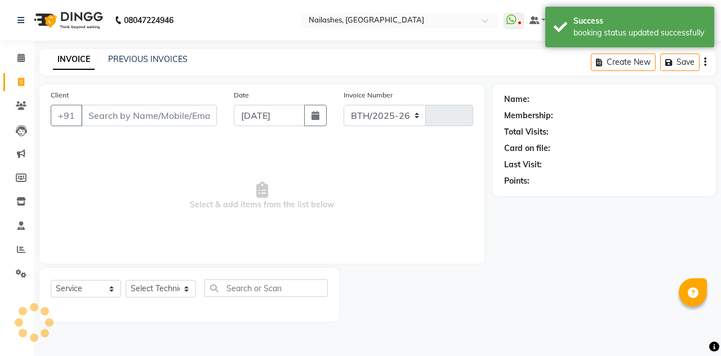
select select "3926"
type input "2303"
click at [158, 56] on link "PREVIOUS INVOICES" at bounding box center [147, 59] width 79 height 10
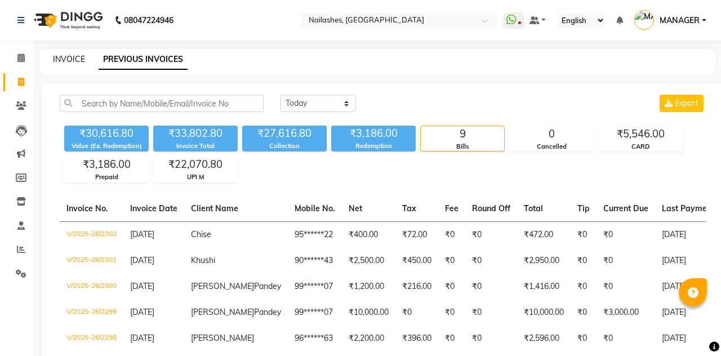
click at [73, 57] on link "INVOICE" at bounding box center [69, 59] width 32 height 10
select select "service"
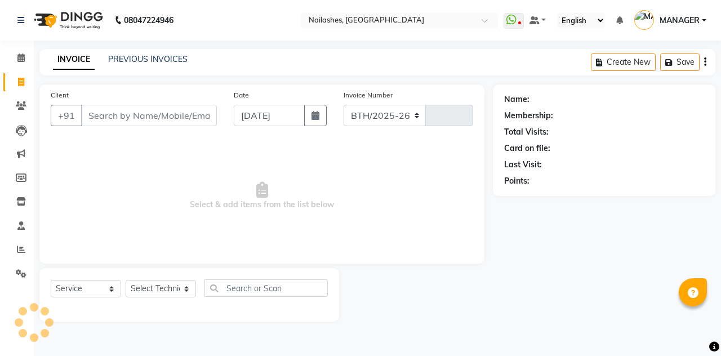
select select "3926"
type input "2303"
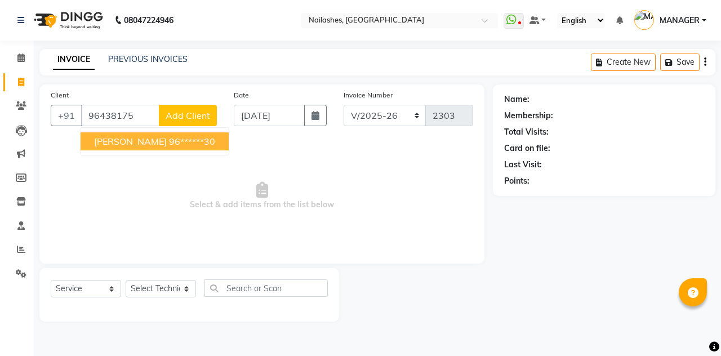
click at [160, 134] on button "[PERSON_NAME] 96******30" at bounding box center [155, 141] width 148 height 18
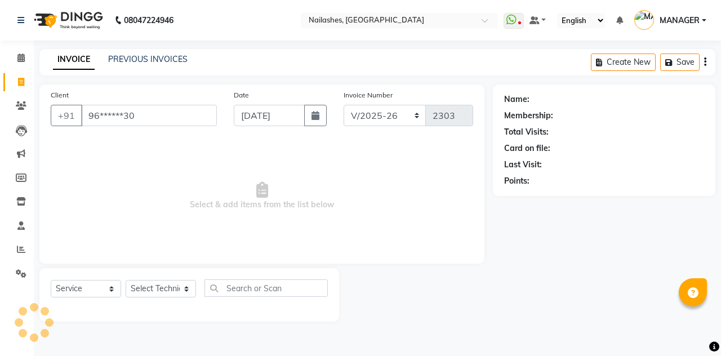
type input "96******30"
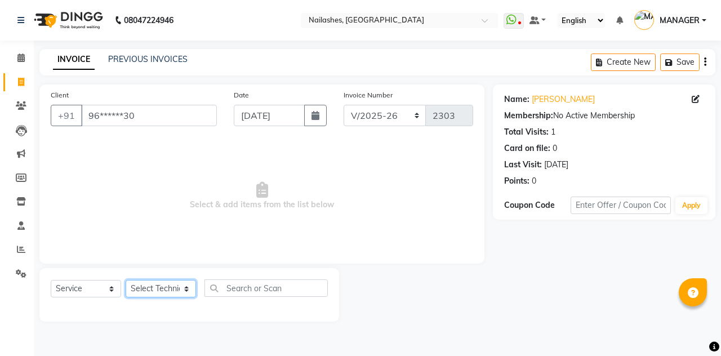
click at [171, 283] on select "Select Technician [PERSON_NAME] [PERSON_NAME] Arjun Mamta MANAGER Nisha Nitin […" at bounding box center [161, 288] width 70 height 17
select select "38034"
click at [126, 280] on select "Select Technician [PERSON_NAME] [PERSON_NAME] Arjun Mamta MANAGER Nisha Nitin […" at bounding box center [161, 288] width 70 height 17
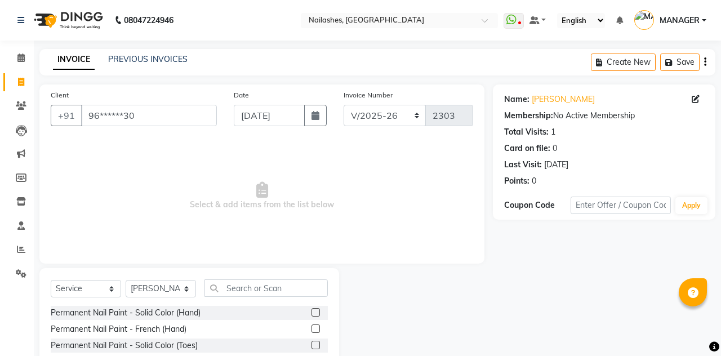
click at [314, 311] on label at bounding box center [315, 312] width 8 height 8
click at [314, 311] on input "checkbox" at bounding box center [314, 312] width 7 height 7
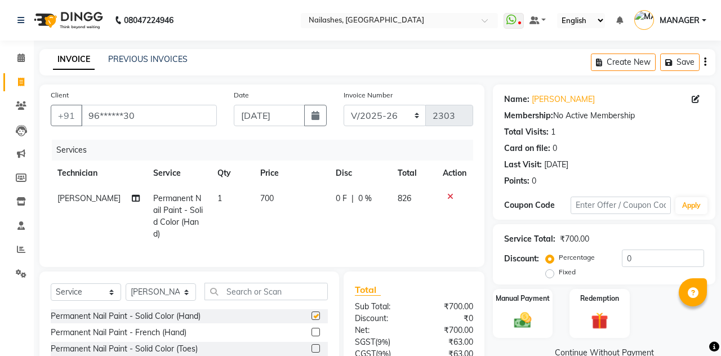
checkbox input "false"
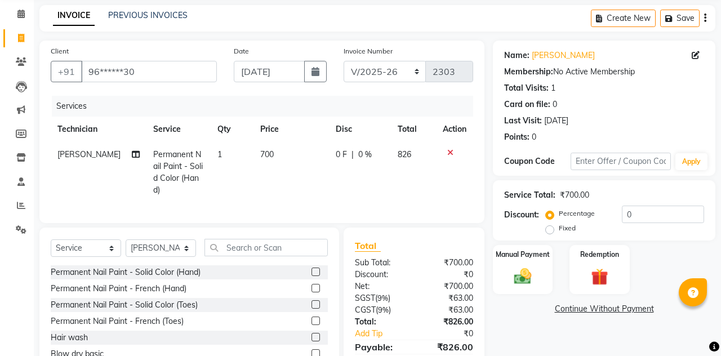
click at [521, 262] on div "Manual Payment" at bounding box center [523, 270] width 60 height 50
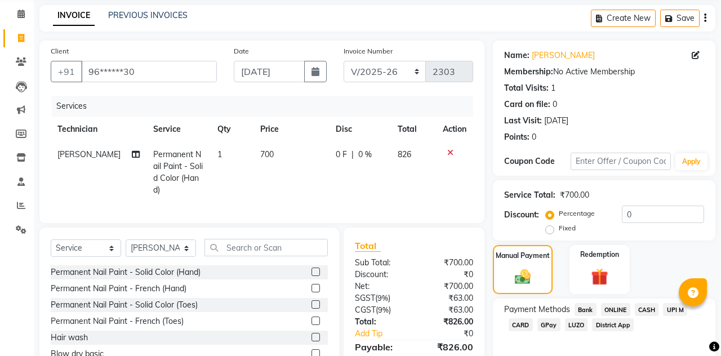
click at [681, 309] on span "UPI M" at bounding box center [675, 309] width 24 height 13
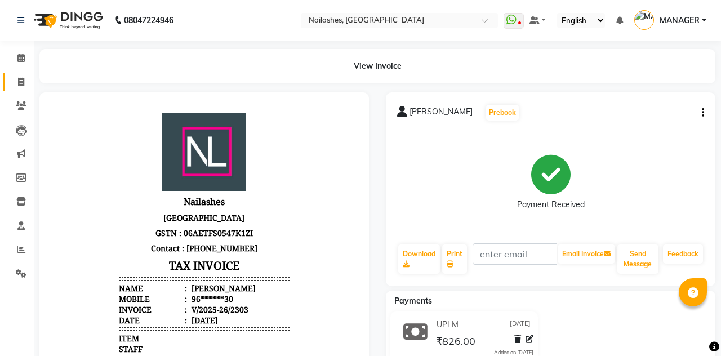
click at [14, 81] on span at bounding box center [21, 82] width 20 height 13
select select "service"
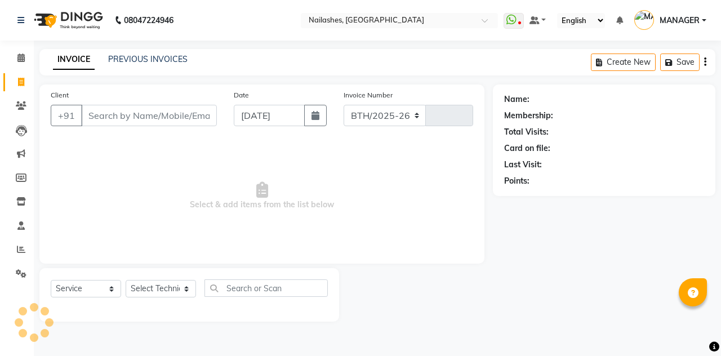
scroll to position [54, 0]
select select "3926"
type input "2304"
type input "h"
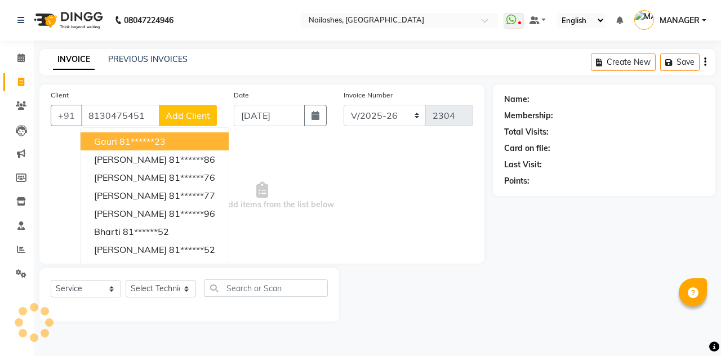
type input "8130475451"
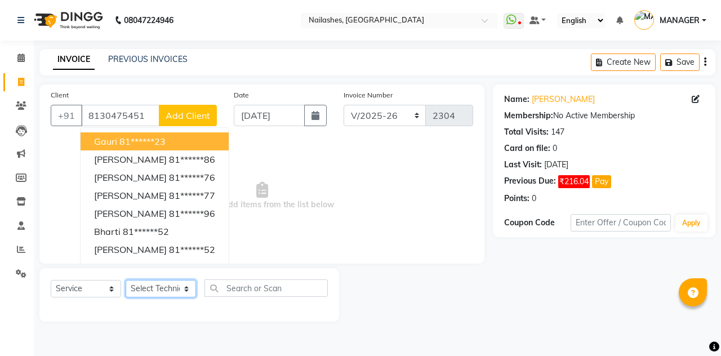
click at [153, 280] on select "Select Technician [PERSON_NAME] [PERSON_NAME] Arjun Mamta MANAGER Nisha Nitin […" at bounding box center [161, 288] width 70 height 17
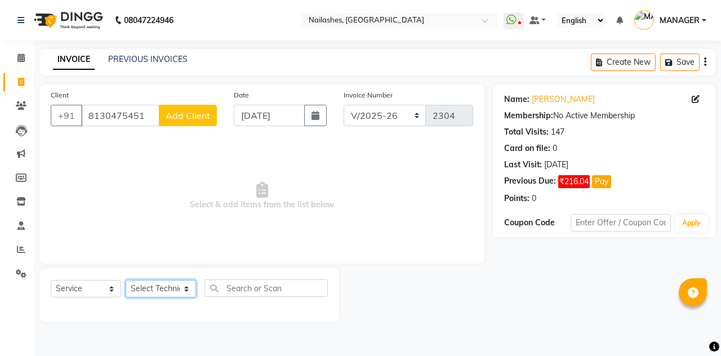
select select "52460"
click at [126, 280] on select "Select Technician [PERSON_NAME] [PERSON_NAME] Arjun Mamta MANAGER Nisha Nitin […" at bounding box center [161, 288] width 70 height 17
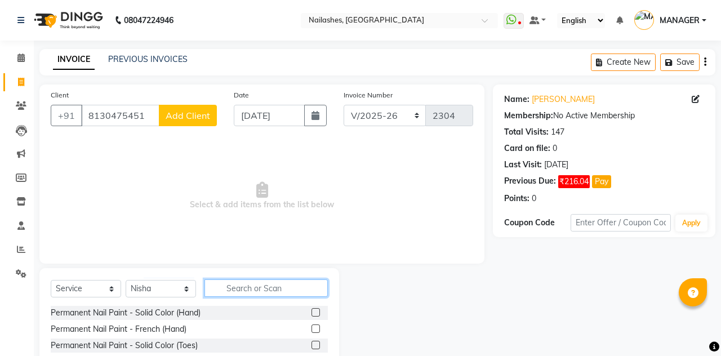
click at [211, 280] on input "text" at bounding box center [265, 287] width 123 height 17
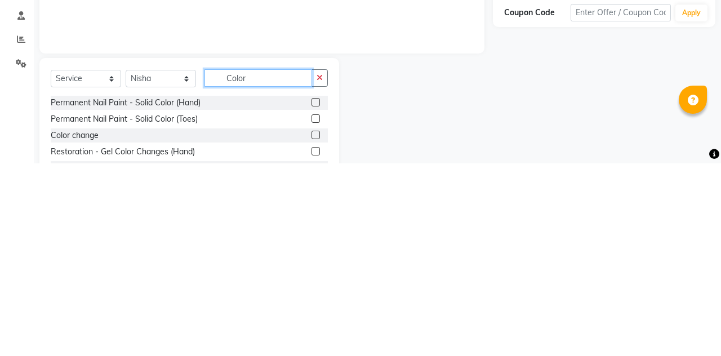
scroll to position [25, 0]
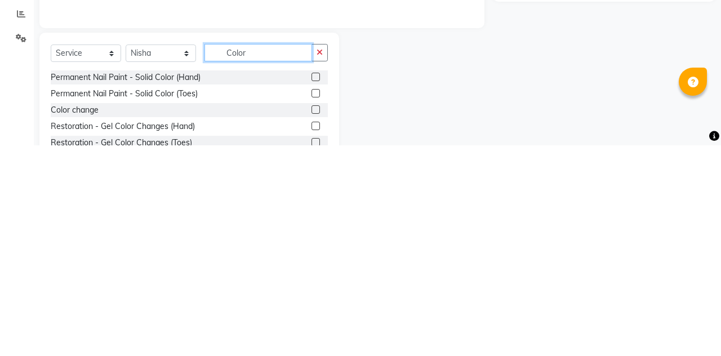
type input "Color"
click at [56, 318] on div "Color change" at bounding box center [75, 321] width 48 height 12
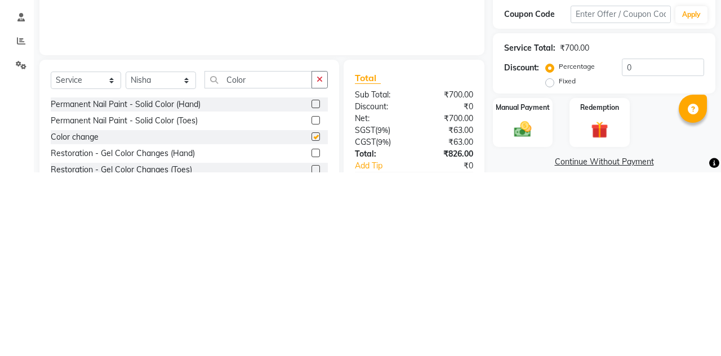
checkbox input "false"
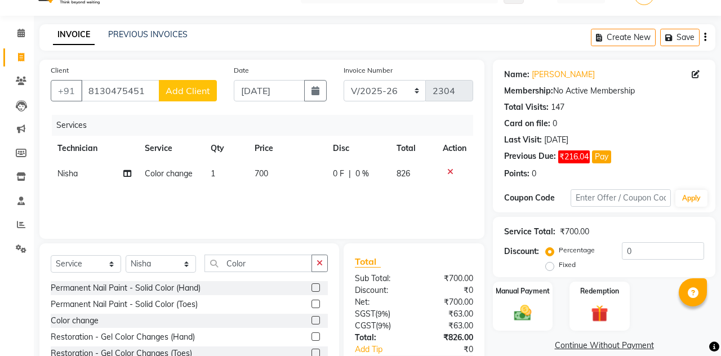
click at [315, 265] on button "button" at bounding box center [319, 263] width 16 height 17
click at [268, 266] on input "text" at bounding box center [258, 263] width 108 height 17
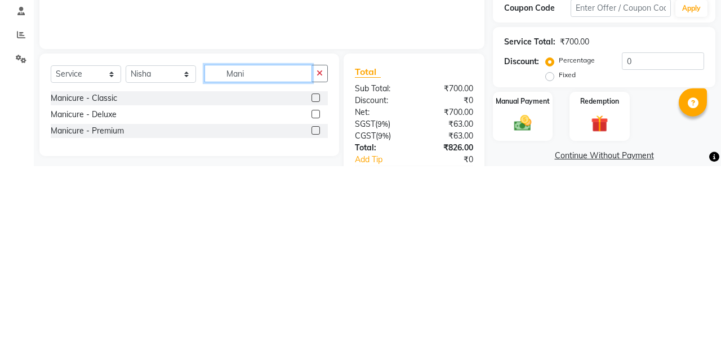
type input "Mani"
click at [316, 286] on label at bounding box center [315, 287] width 8 height 8
click at [316, 286] on input "checkbox" at bounding box center [314, 287] width 7 height 7
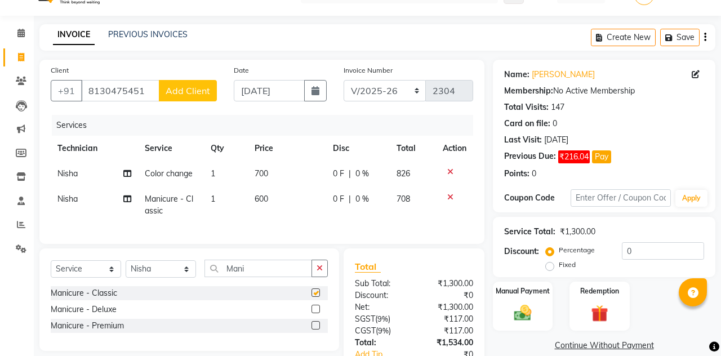
checkbox input "false"
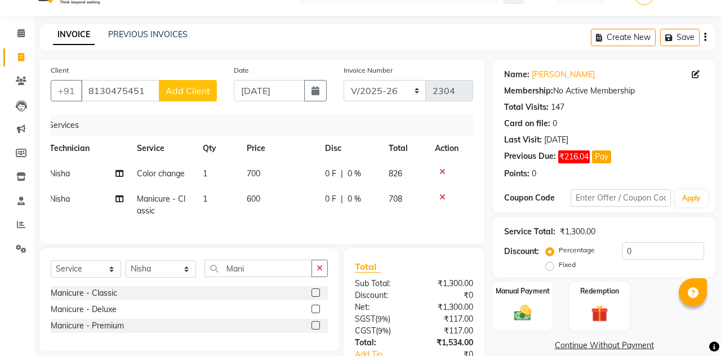
click at [443, 168] on icon at bounding box center [442, 172] width 6 height 8
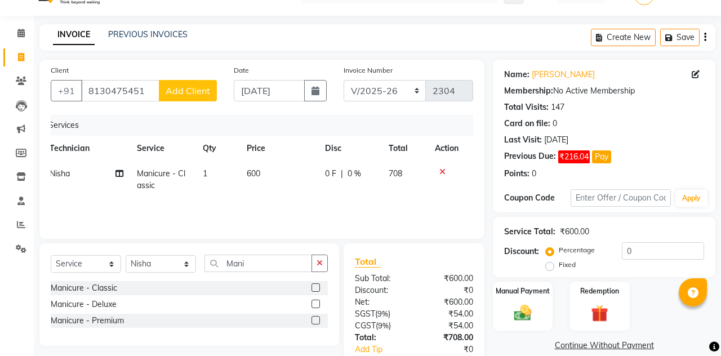
click at [258, 169] on span "600" at bounding box center [254, 173] width 14 height 10
select select "52460"
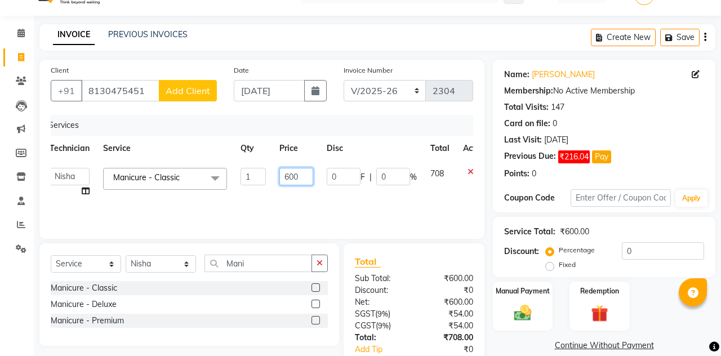
click at [310, 174] on input "600" at bounding box center [296, 176] width 34 height 17
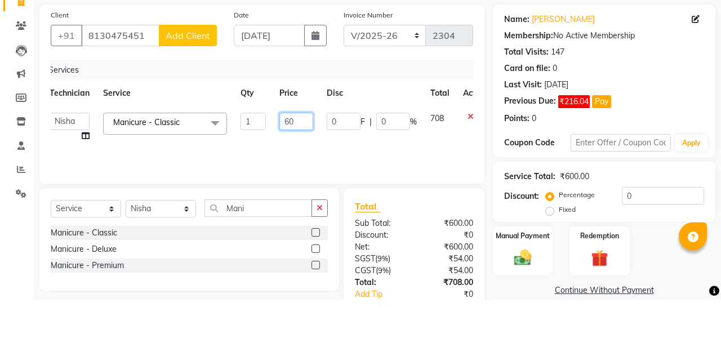
scroll to position [25, 0]
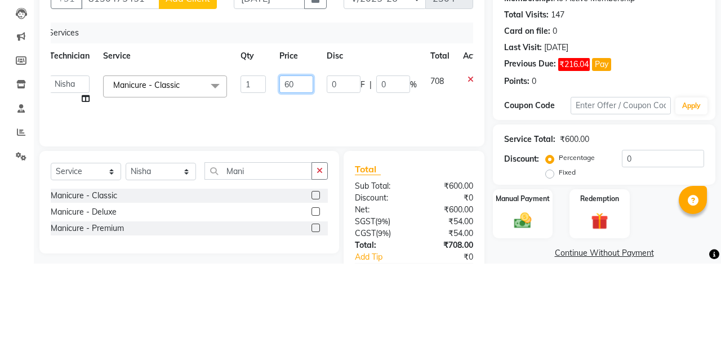
type input "6"
type input "250"
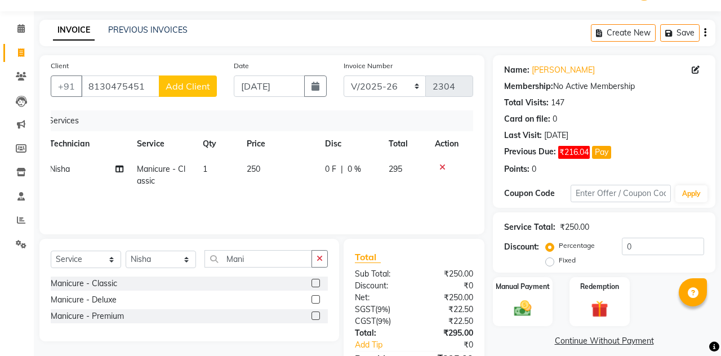
scroll to position [39, 0]
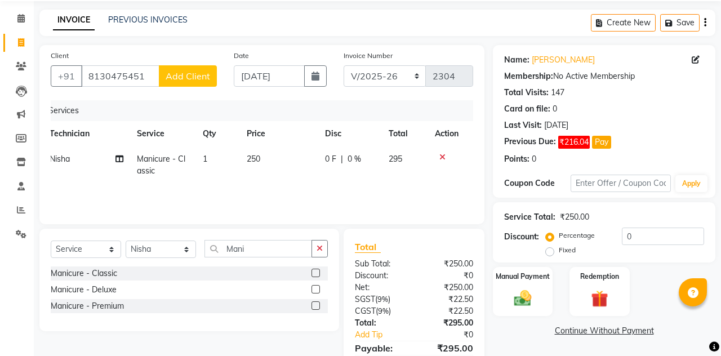
click at [519, 298] on img at bounding box center [522, 298] width 28 height 20
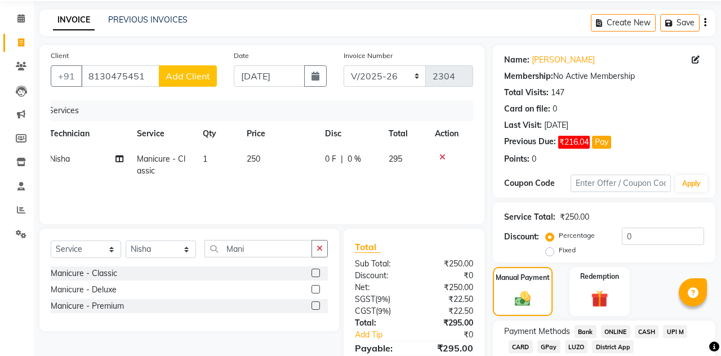
scroll to position [57, 0]
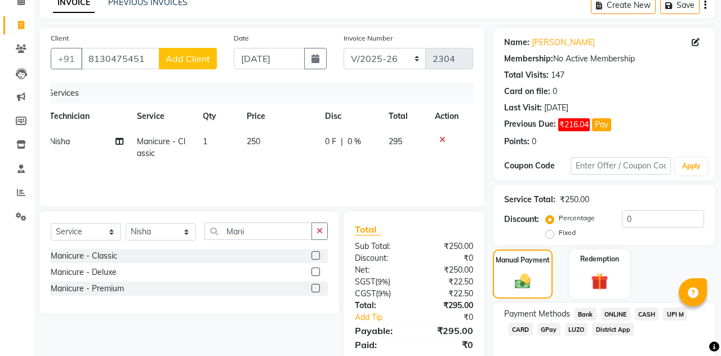
click at [673, 309] on span "UPI M" at bounding box center [675, 313] width 24 height 13
click at [648, 317] on span "CASH" at bounding box center [647, 313] width 24 height 13
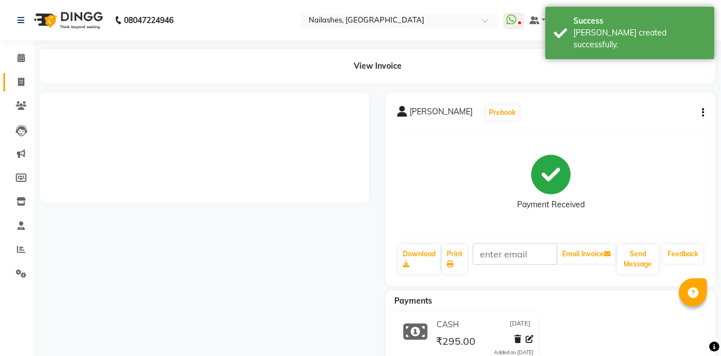
click at [18, 81] on icon at bounding box center [21, 82] width 6 height 8
select select "service"
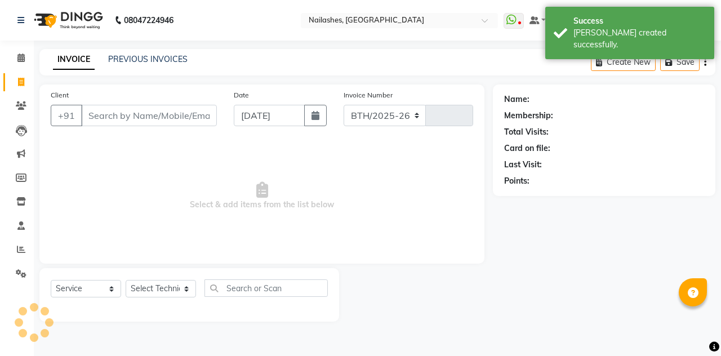
select select "3926"
type input "2305"
click at [128, 43] on div "08047224946 Select Location × [GEOGRAPHIC_DATA], [GEOGRAPHIC_DATA] WhatsApp Sta…" at bounding box center [360, 178] width 721 height 356
click at [124, 56] on link "PREVIOUS INVOICES" at bounding box center [147, 59] width 79 height 10
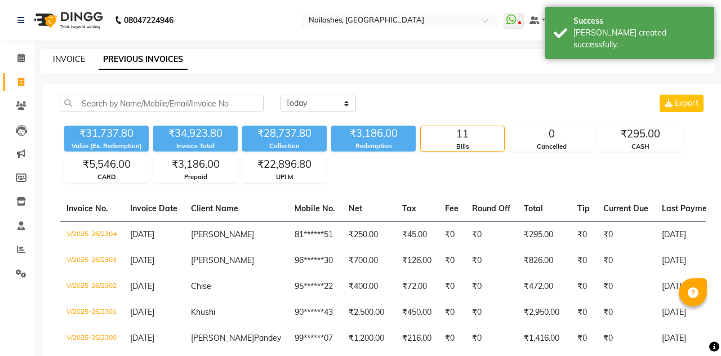
click at [63, 61] on link "INVOICE" at bounding box center [69, 59] width 32 height 10
select select "3926"
select select "service"
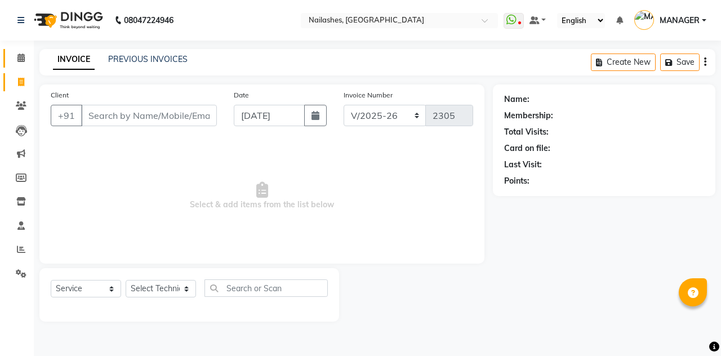
click at [17, 53] on span at bounding box center [21, 58] width 20 height 13
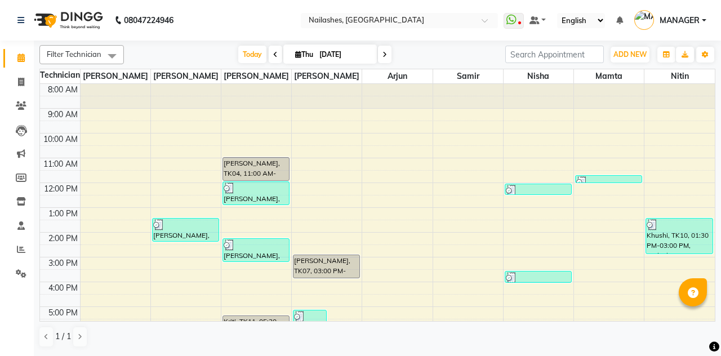
scroll to position [108, 0]
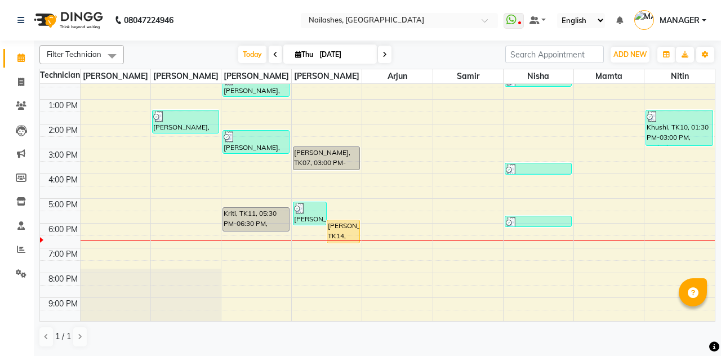
click at [336, 231] on div "[PERSON_NAME], TK14, 06:00 PM-07:00 PM, Permanent Nail Paint - Solid Color (Han…" at bounding box center [343, 231] width 33 height 23
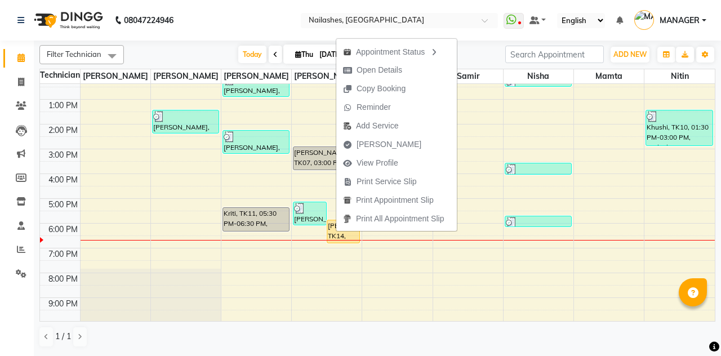
click at [405, 70] on span "Open Details" at bounding box center [372, 70] width 73 height 19
select select "1"
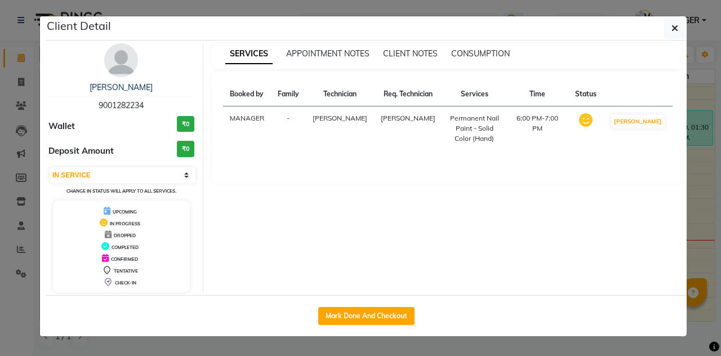
click at [19, 115] on ngb-modal-window "Client Detail [PERSON_NAME] 9001282234 Wallet ₹0 Deposit Amount ₹0 Select IN SE…" at bounding box center [360, 178] width 721 height 356
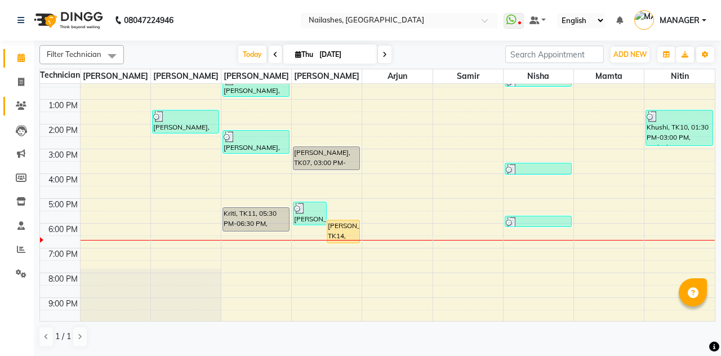
click at [20, 108] on icon at bounding box center [21, 105] width 11 height 8
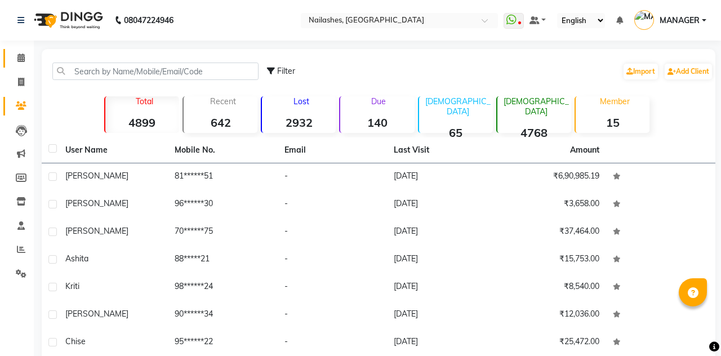
click at [16, 62] on span at bounding box center [21, 58] width 20 height 13
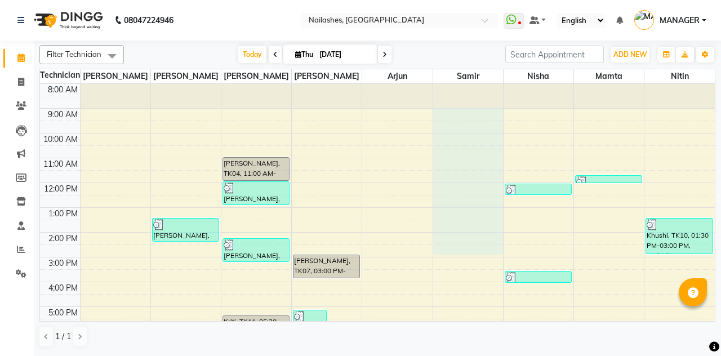
scroll to position [153, 0]
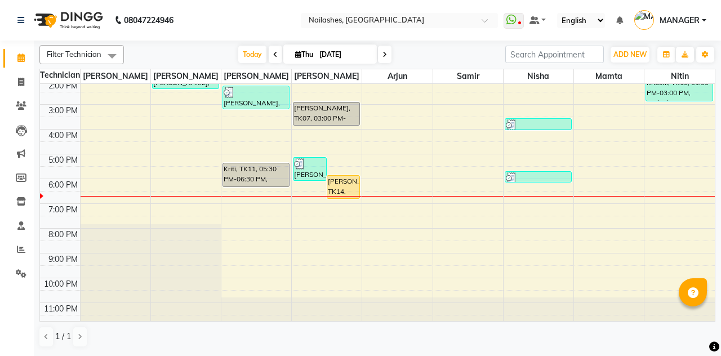
click at [347, 180] on div "[PERSON_NAME], TK14, 06:00 PM-07:00 PM, Permanent Nail Paint - Solid Color (Han…" at bounding box center [343, 187] width 33 height 23
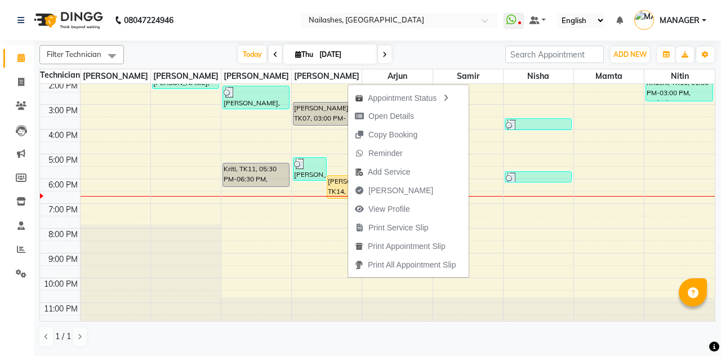
click at [414, 113] on span "Open Details" at bounding box center [384, 116] width 73 height 19
select select "1"
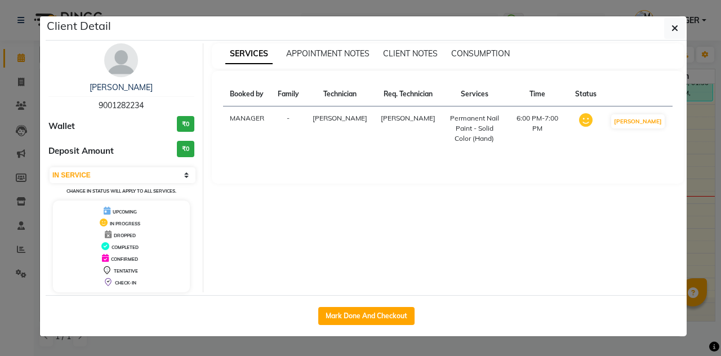
click at [17, 104] on ngb-modal-window "Client Detail [PERSON_NAME] 9001282234 Wallet ₹0 Deposit Amount ₹0 Select IN SE…" at bounding box center [360, 178] width 721 height 356
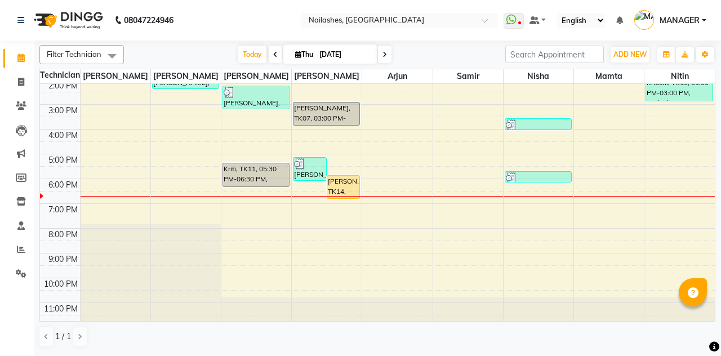
click at [345, 178] on div "[PERSON_NAME], TK14, 06:00 PM-07:00 PM, Permanent Nail Paint - Solid Color (Han…" at bounding box center [343, 187] width 33 height 23
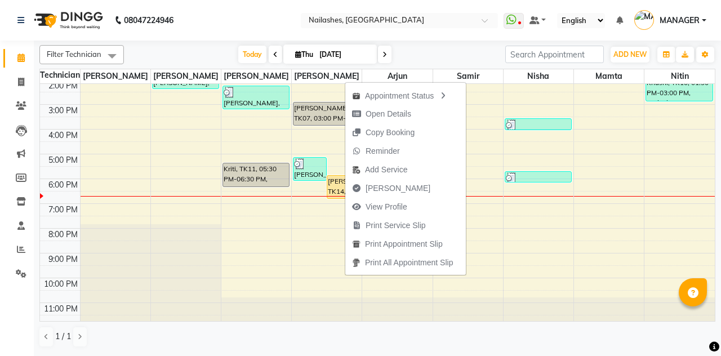
click at [409, 111] on span "Open Details" at bounding box center [388, 114] width 46 height 12
select select "1"
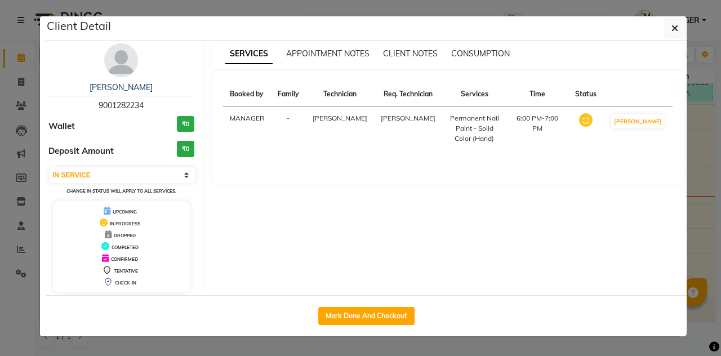
click at [670, 34] on button "button" at bounding box center [674, 27] width 21 height 21
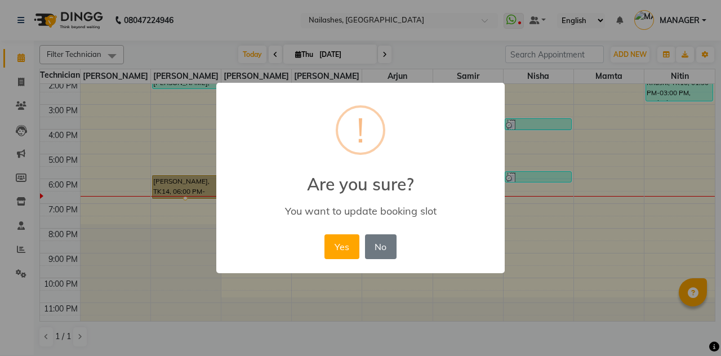
click at [335, 250] on button "Yes" at bounding box center [341, 246] width 34 height 25
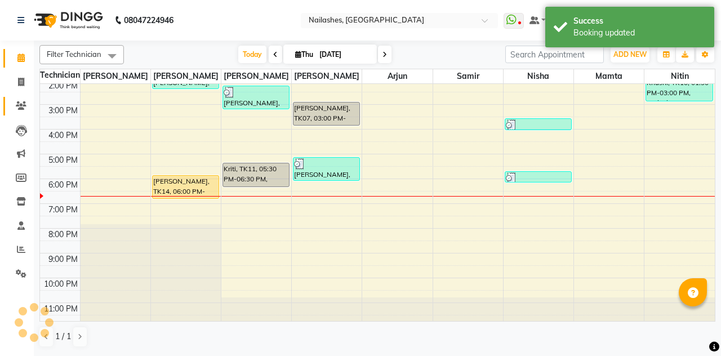
click at [16, 104] on icon at bounding box center [21, 105] width 11 height 8
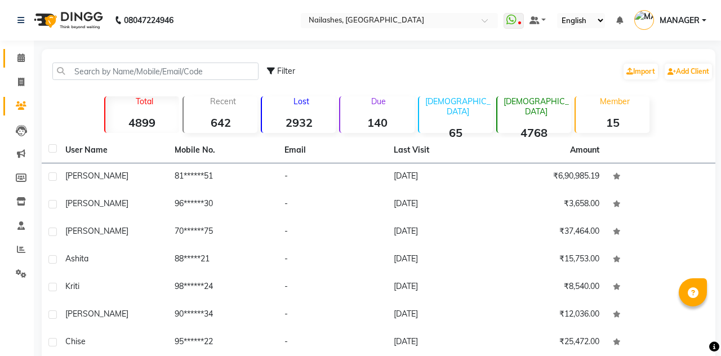
click at [20, 61] on icon at bounding box center [20, 57] width 7 height 8
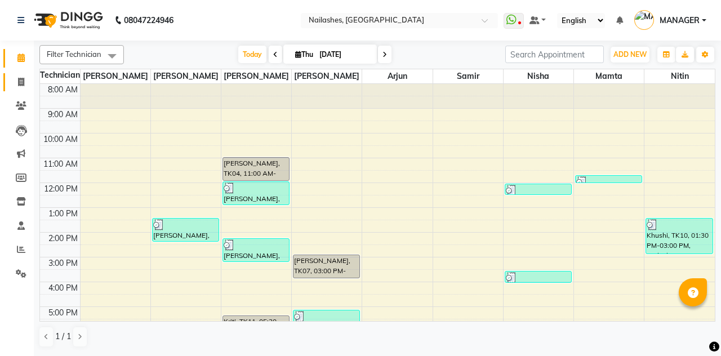
click at [17, 80] on span at bounding box center [21, 82] width 20 height 13
select select "service"
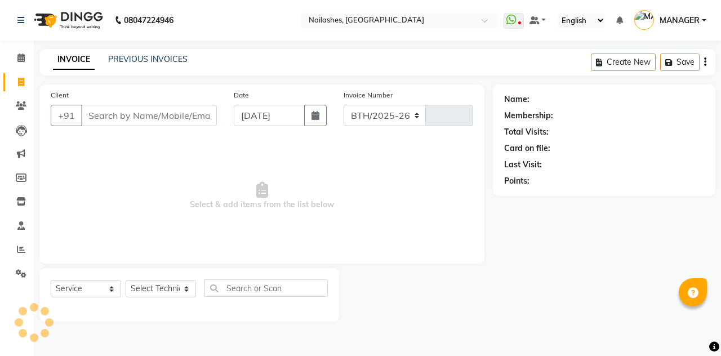
select select "3926"
type input "2305"
click at [151, 110] on input "Client" at bounding box center [149, 115] width 136 height 21
click at [14, 122] on link "Leads" at bounding box center [16, 130] width 27 height 19
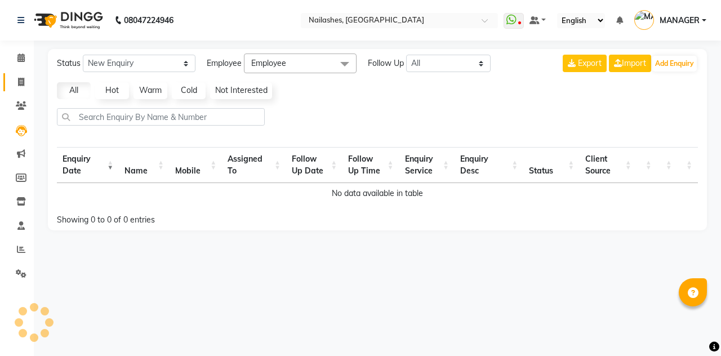
click at [17, 78] on span at bounding box center [21, 82] width 20 height 13
select select "service"
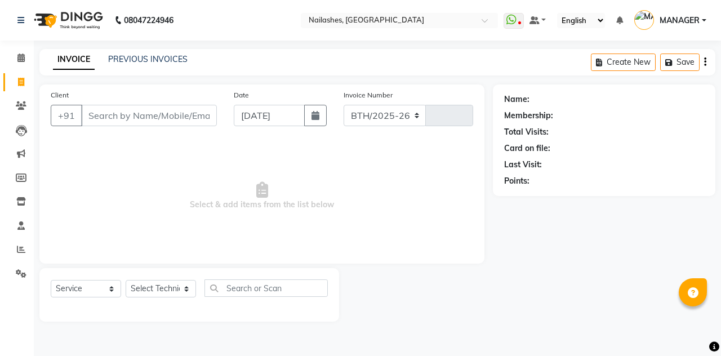
select select "3926"
type input "2305"
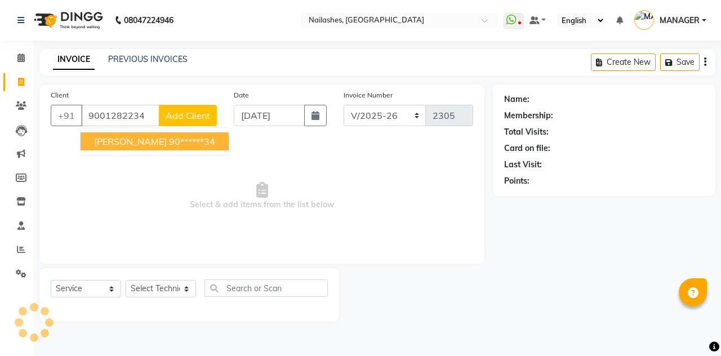
click at [169, 137] on ngb-highlight "90******34" at bounding box center [192, 141] width 46 height 11
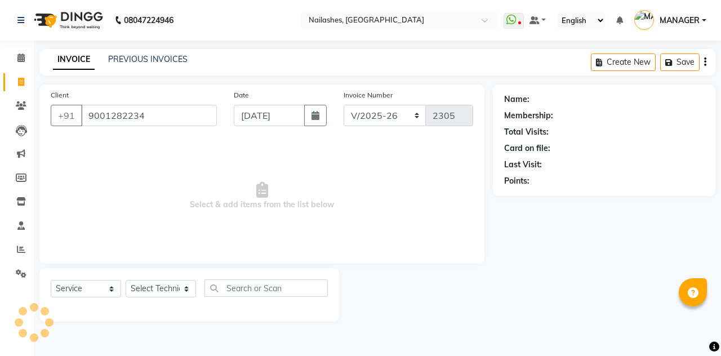
type input "90******34"
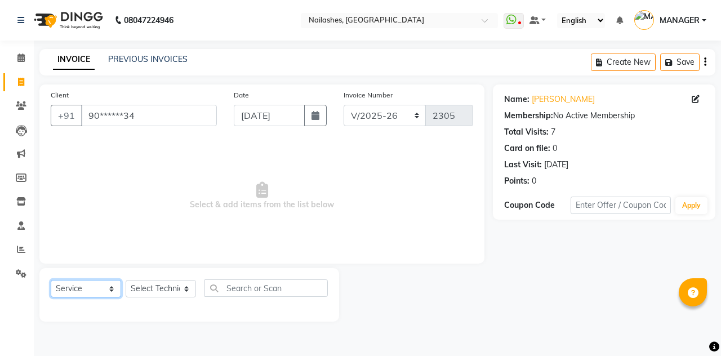
click at [104, 287] on select "Select Service Product Membership Package Voucher Prepaid Gift Card" at bounding box center [86, 288] width 70 height 17
select select "P"
click at [51, 280] on select "Select Service Product Membership Package Voucher Prepaid Gift Card" at bounding box center [86, 288] width 70 height 17
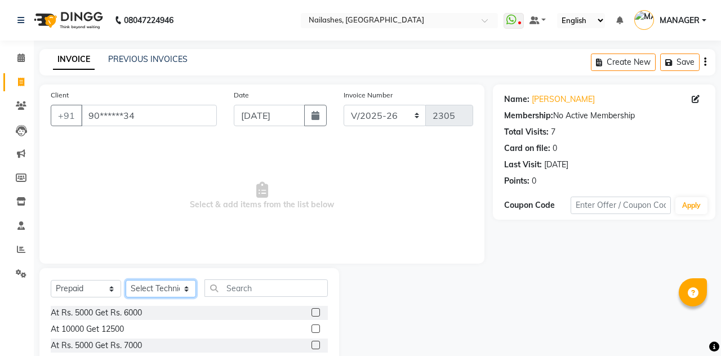
click at [180, 296] on select "Select Technician [PERSON_NAME] [PERSON_NAME] Arjun Mamta MANAGER Nisha Nitin […" at bounding box center [161, 288] width 70 height 17
select select "21011"
click at [126, 280] on select "Select Technician [PERSON_NAME] [PERSON_NAME] Arjun Mamta MANAGER Nisha Nitin […" at bounding box center [161, 288] width 70 height 17
click at [314, 311] on label at bounding box center [315, 312] width 8 height 8
click at [314, 311] on input "checkbox" at bounding box center [314, 312] width 7 height 7
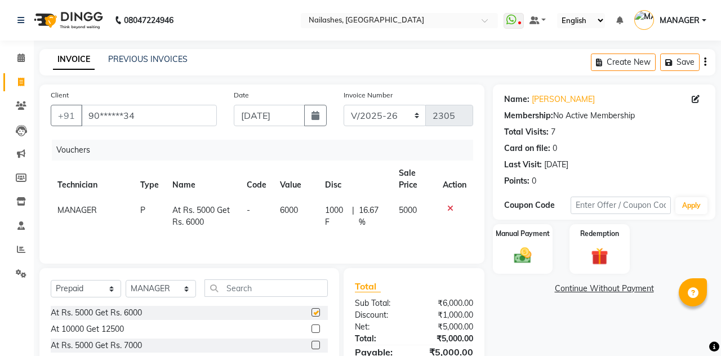
checkbox input "false"
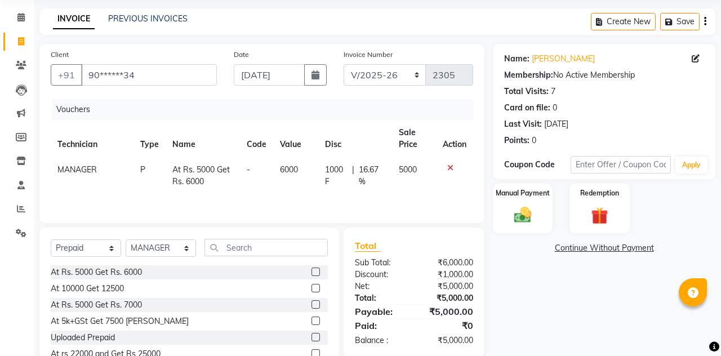
click at [525, 213] on img at bounding box center [522, 215] width 28 height 20
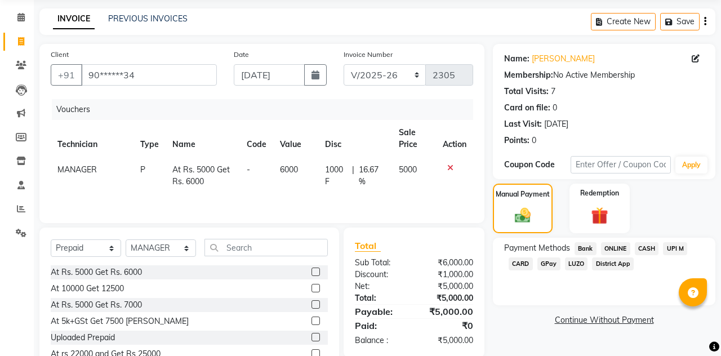
click at [682, 251] on span "UPI M" at bounding box center [675, 248] width 24 height 13
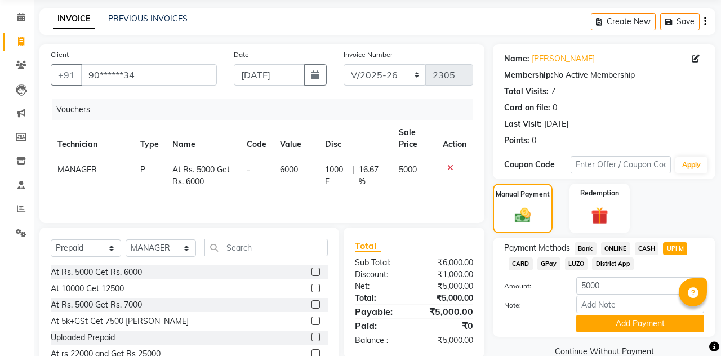
click at [660, 320] on button "Add Payment" at bounding box center [640, 323] width 128 height 17
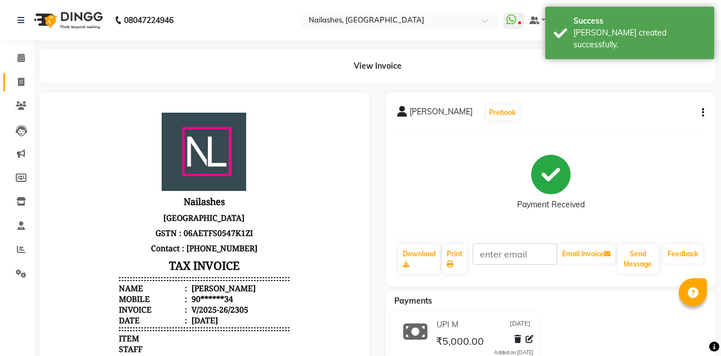
click at [18, 86] on icon at bounding box center [21, 82] width 6 height 8
select select "service"
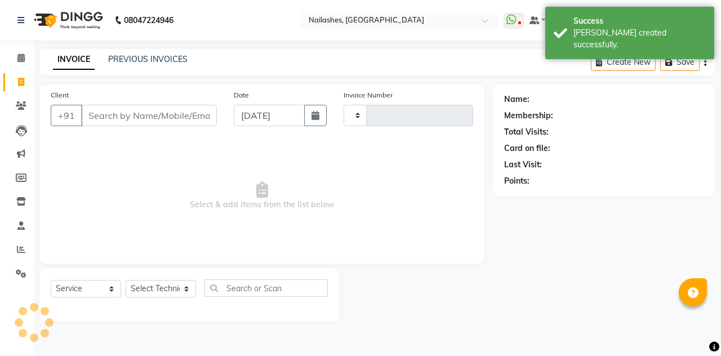
scroll to position [54, 0]
select select "3926"
type input "2306"
click at [15, 109] on span at bounding box center [21, 106] width 20 height 13
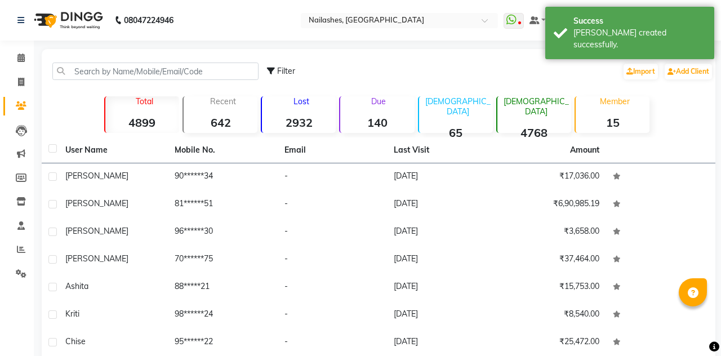
click at [144, 167] on td "[PERSON_NAME]" at bounding box center [113, 177] width 109 height 28
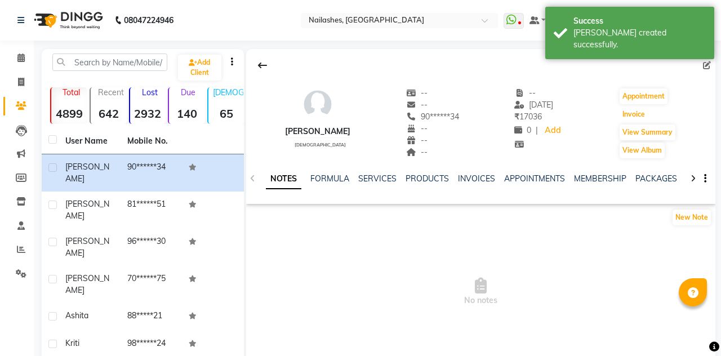
click at [633, 109] on button "Invoice" at bounding box center [633, 114] width 28 height 16
select select "service"
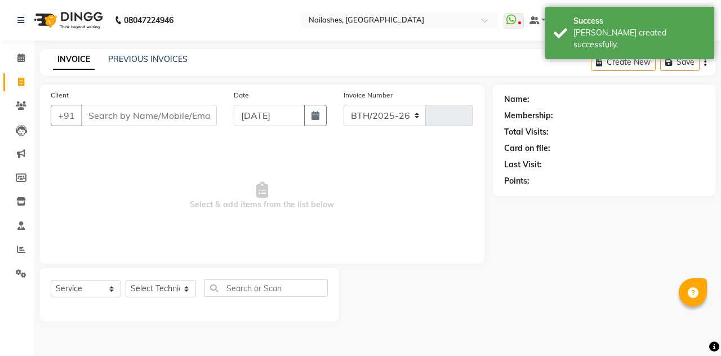
select select "3926"
type input "2306"
type input "90******34"
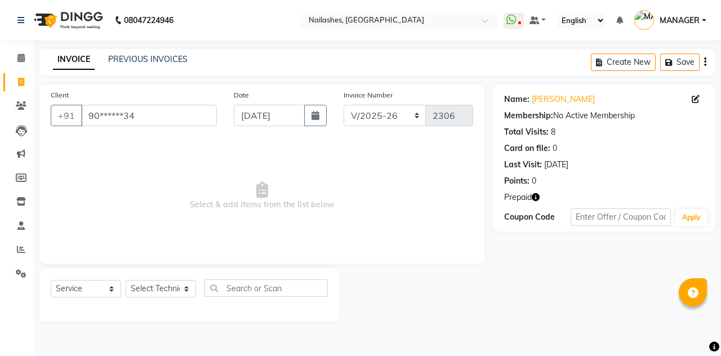
click at [534, 193] on icon "button" at bounding box center [536, 197] width 8 height 8
click at [538, 197] on icon "button" at bounding box center [536, 197] width 8 height 8
click at [157, 294] on select "Select Technician [PERSON_NAME] [PERSON_NAME] Arjun Mamta MANAGER Nisha Nitin […" at bounding box center [161, 288] width 70 height 17
select select "19580"
click at [126, 280] on select "Select Technician [PERSON_NAME] [PERSON_NAME] Arjun Mamta MANAGER Nisha Nitin […" at bounding box center [161, 288] width 70 height 17
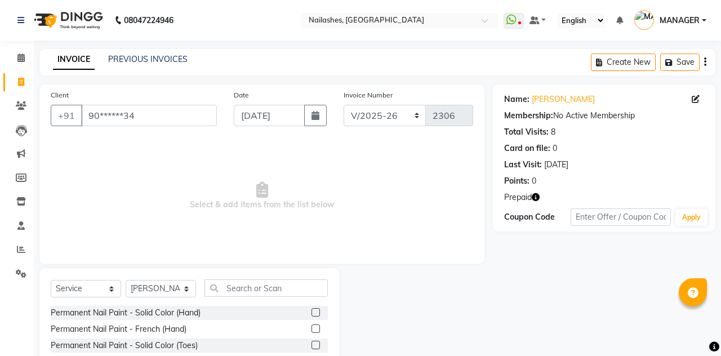
click at [314, 345] on label at bounding box center [315, 345] width 8 height 8
click at [314, 345] on input "checkbox" at bounding box center [314, 345] width 7 height 7
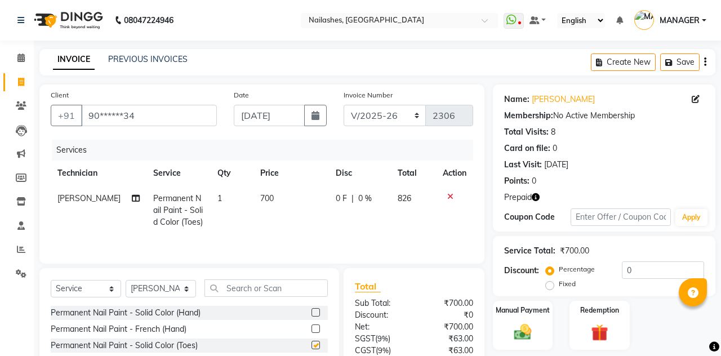
checkbox input "false"
click at [176, 283] on select "Select Technician [PERSON_NAME] [PERSON_NAME] Arjun Mamta MANAGER Nisha Nitin […" at bounding box center [161, 288] width 70 height 17
select select "19476"
click at [126, 280] on select "Select Technician [PERSON_NAME] [PERSON_NAME] Arjun Mamta MANAGER Nisha Nitin […" at bounding box center [161, 288] width 70 height 17
click at [314, 311] on label at bounding box center [315, 312] width 8 height 8
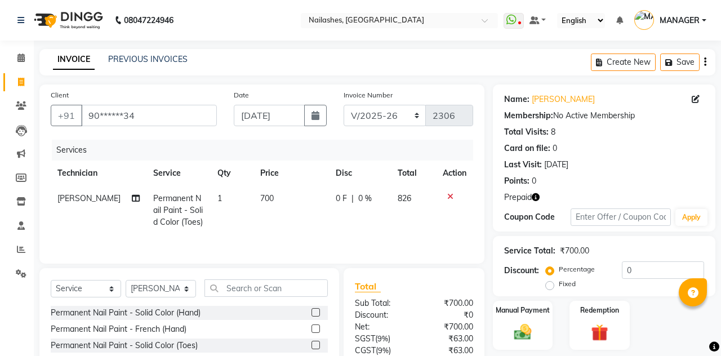
click at [314, 311] on input "checkbox" at bounding box center [314, 312] width 7 height 7
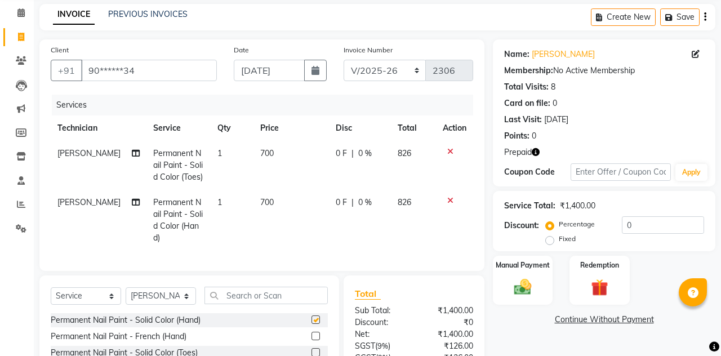
scroll to position [92, 0]
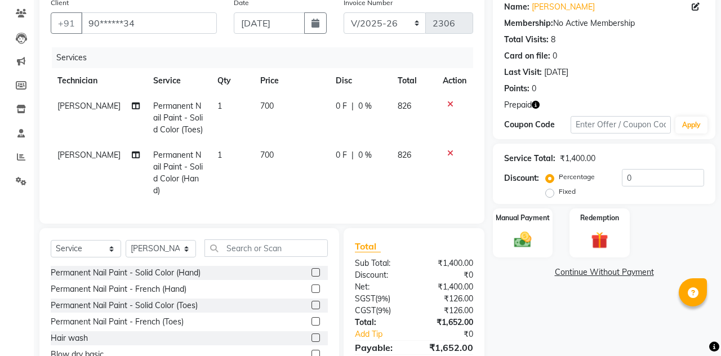
checkbox input "false"
click at [515, 238] on img at bounding box center [522, 240] width 28 height 20
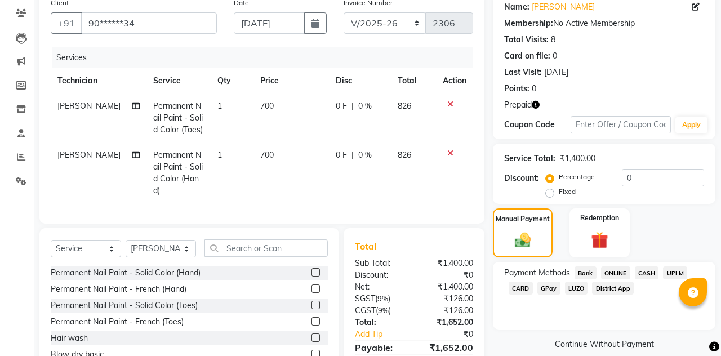
click at [605, 243] on img at bounding box center [600, 240] width 28 height 21
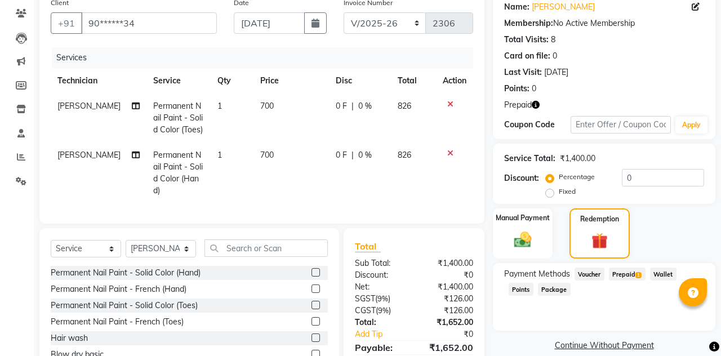
click at [634, 270] on span "Prepaid 1" at bounding box center [627, 273] width 37 height 13
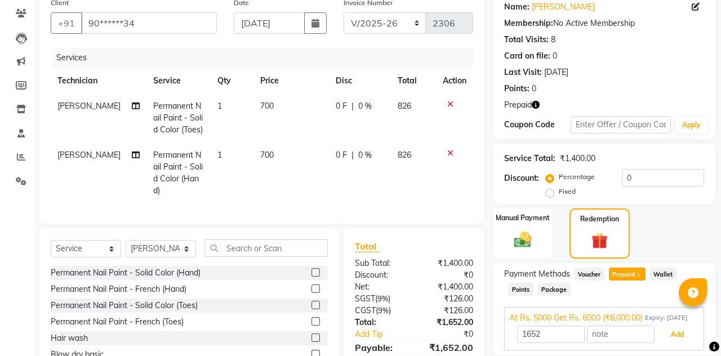
click at [667, 340] on button "Add" at bounding box center [677, 334] width 41 height 19
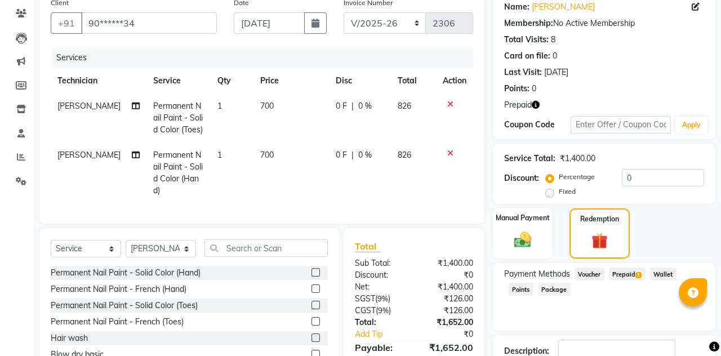
scroll to position [116, 0]
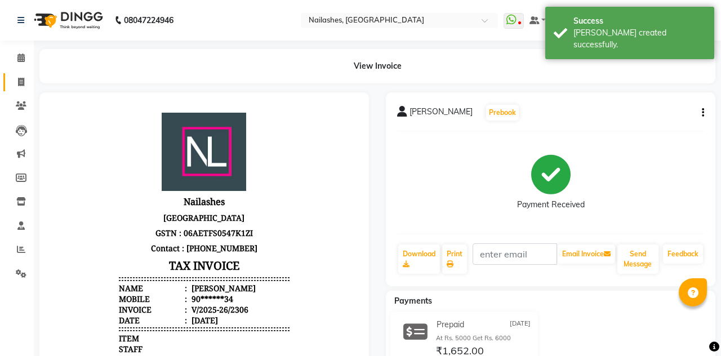
click at [19, 84] on icon at bounding box center [21, 82] width 6 height 8
select select "service"
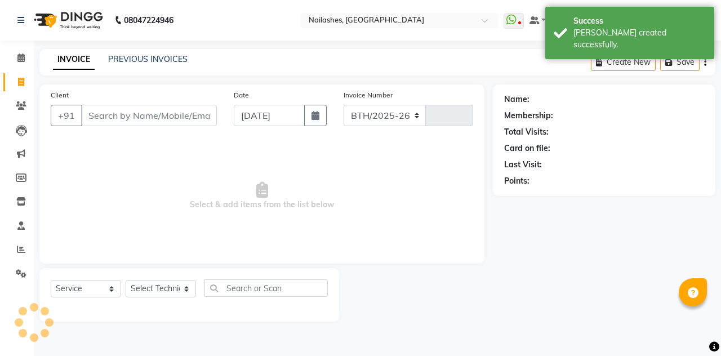
select select "3926"
type input "2307"
click at [17, 51] on link "Calendar" at bounding box center [16, 58] width 27 height 19
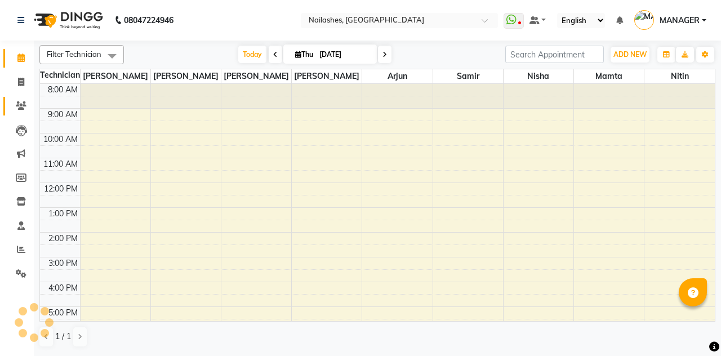
click at [26, 108] on span at bounding box center [21, 106] width 20 height 13
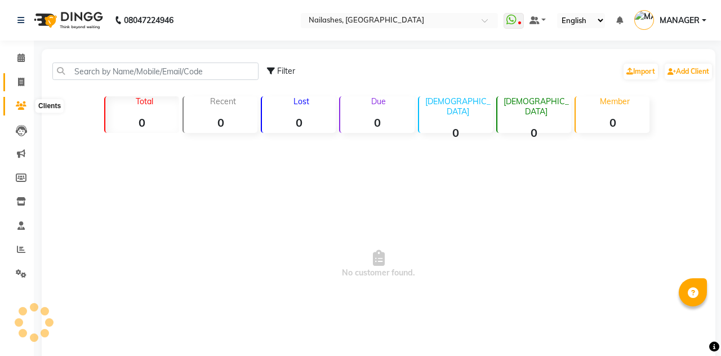
click at [19, 83] on icon at bounding box center [21, 82] width 6 height 8
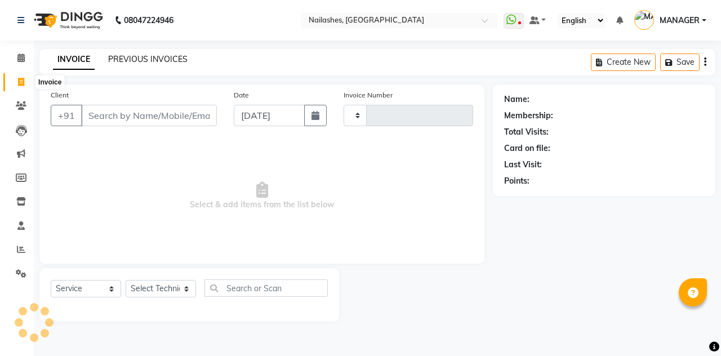
click at [131, 63] on link "PREVIOUS INVOICES" at bounding box center [147, 59] width 79 height 10
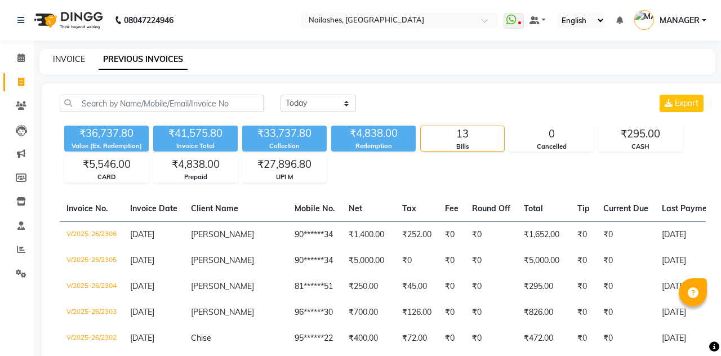
click at [61, 57] on link "INVOICE" at bounding box center [69, 59] width 32 height 10
select select "3926"
select select "service"
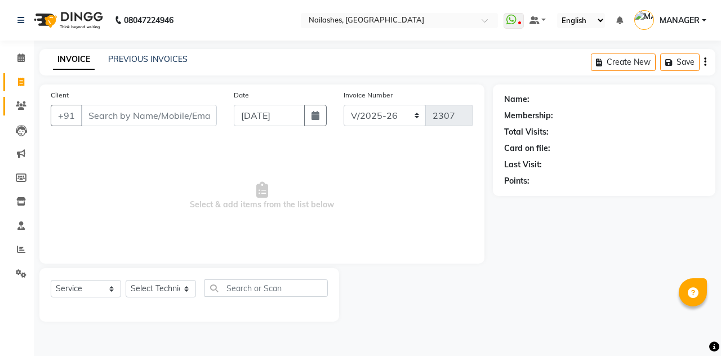
click at [17, 109] on icon at bounding box center [21, 105] width 11 height 8
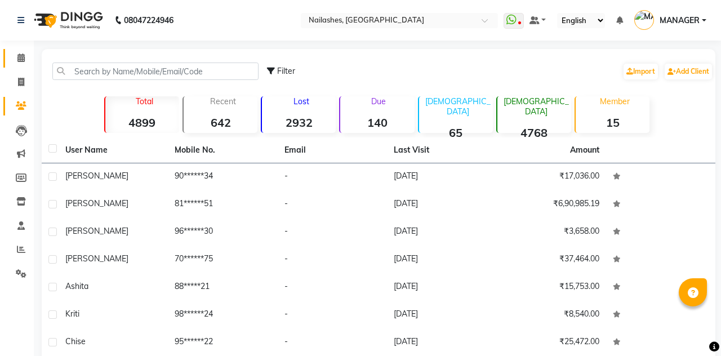
click at [18, 59] on icon at bounding box center [20, 57] width 7 height 8
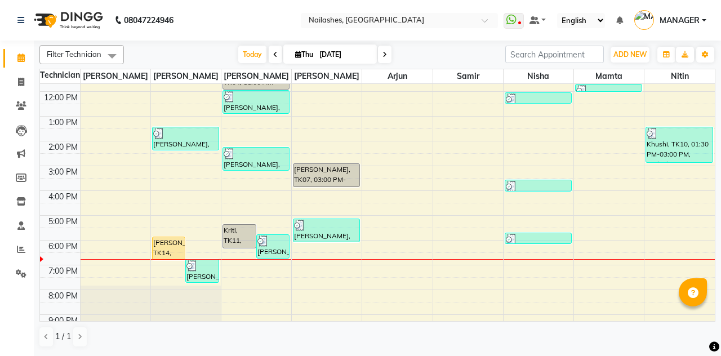
scroll to position [108, 0]
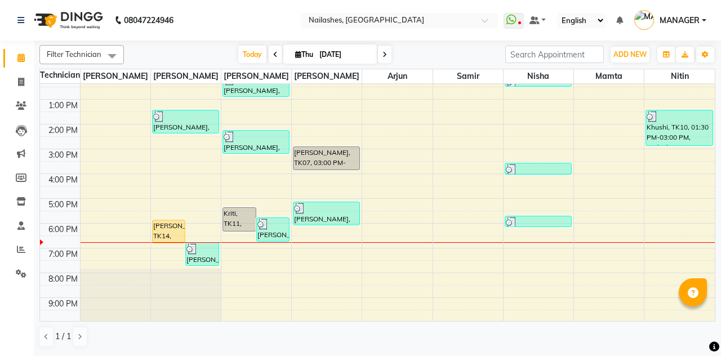
click at [160, 221] on div "[PERSON_NAME], TK14, 06:00 PM-07:00 PM, Permanent Nail Paint - Solid Color (Han…" at bounding box center [169, 231] width 33 height 23
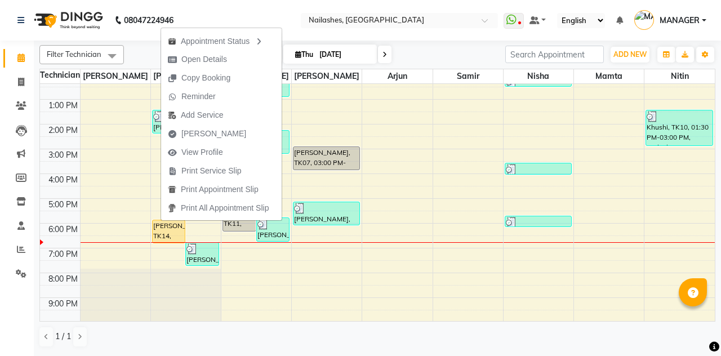
click at [18, 64] on link "Calendar" at bounding box center [16, 58] width 27 height 19
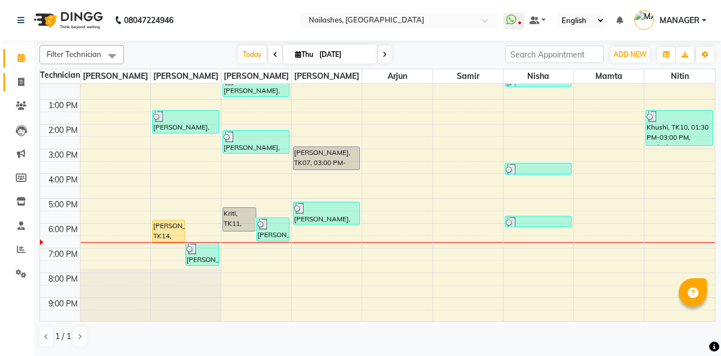
click at [24, 89] on link "Invoice" at bounding box center [16, 82] width 27 height 19
select select "service"
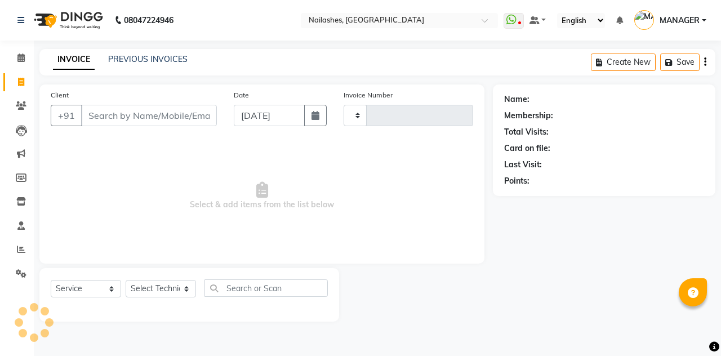
type input "2307"
select select "3926"
click at [137, 54] on link "PREVIOUS INVOICES" at bounding box center [147, 59] width 79 height 10
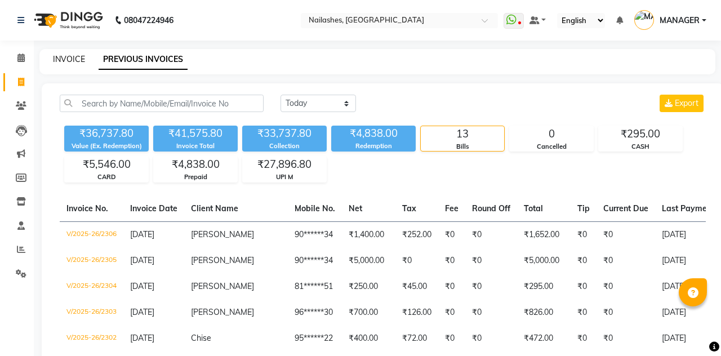
click at [58, 61] on link "INVOICE" at bounding box center [69, 59] width 32 height 10
select select "service"
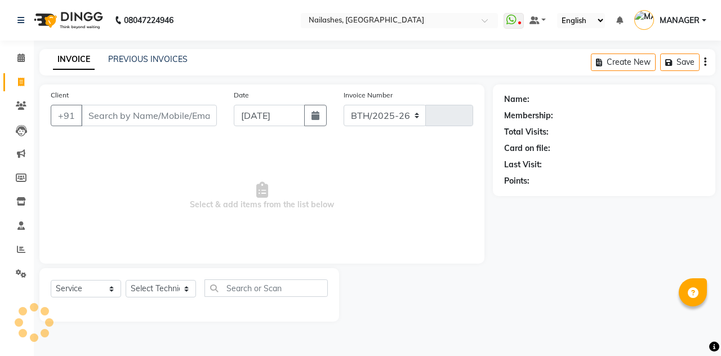
select select "3926"
type input "2307"
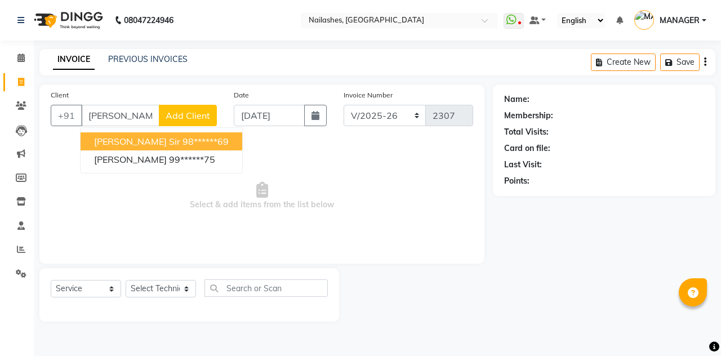
click at [100, 136] on span "[PERSON_NAME] Sir" at bounding box center [137, 141] width 86 height 11
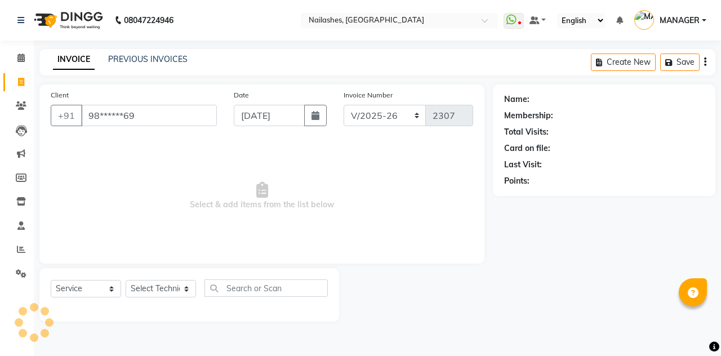
type input "98******69"
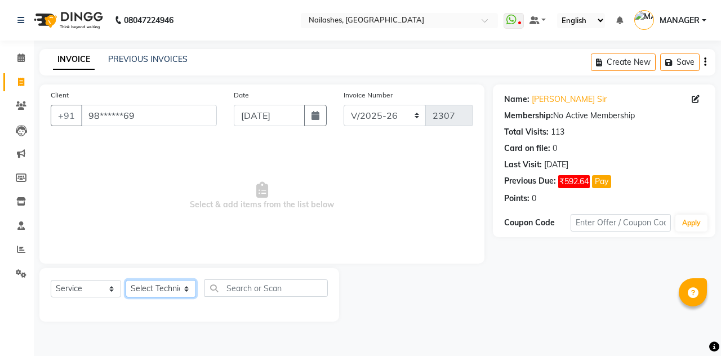
click at [166, 280] on select "Select Technician [PERSON_NAME] [PERSON_NAME] Arjun Mamta MANAGER Nisha Nitin […" at bounding box center [161, 288] width 70 height 17
select select "52460"
click at [126, 280] on select "Select Technician [PERSON_NAME] [PERSON_NAME] Arjun Mamta MANAGER Nisha Nitin […" at bounding box center [161, 288] width 70 height 17
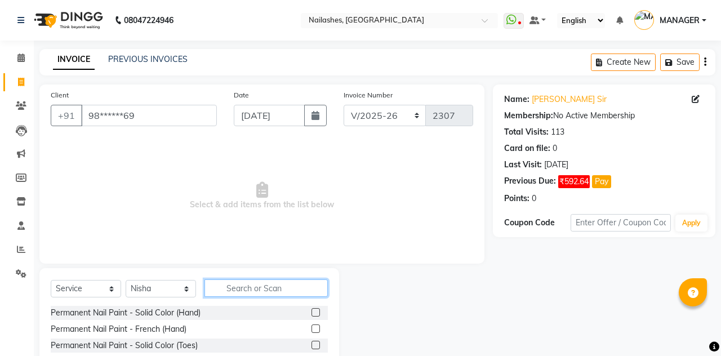
click at [305, 296] on input "text" at bounding box center [265, 287] width 123 height 17
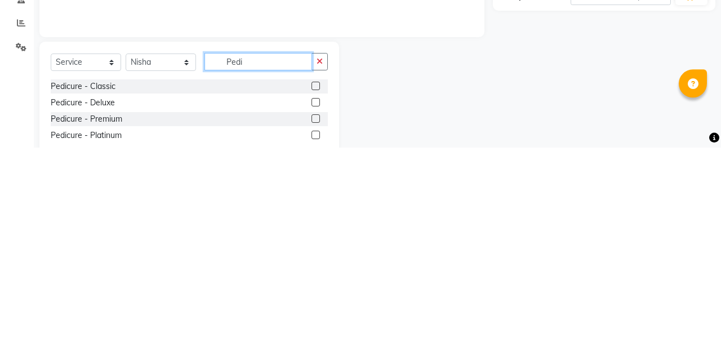
scroll to position [17, 0]
type input "Pedi"
click at [314, 328] on label at bounding box center [315, 327] width 8 height 8
click at [314, 328] on input "checkbox" at bounding box center [314, 327] width 7 height 7
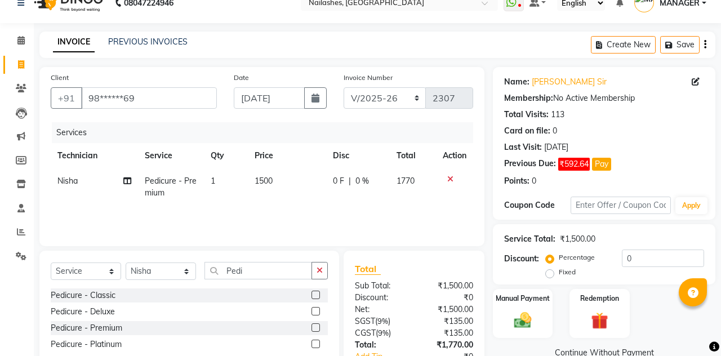
checkbox input "false"
click at [264, 178] on span "1500" at bounding box center [264, 181] width 18 height 10
select select "52460"
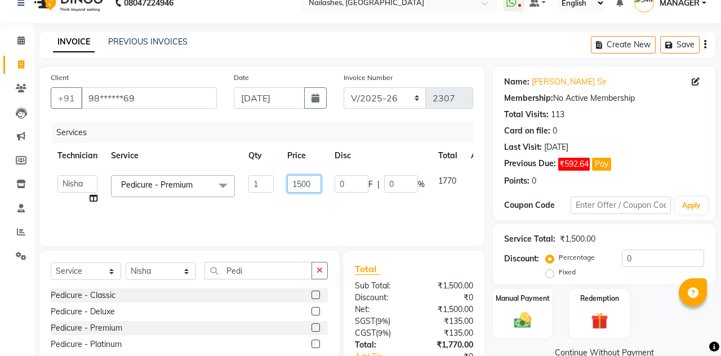
click at [300, 181] on input "1500" at bounding box center [304, 183] width 34 height 17
